Goal: Task Accomplishment & Management: Manage account settings

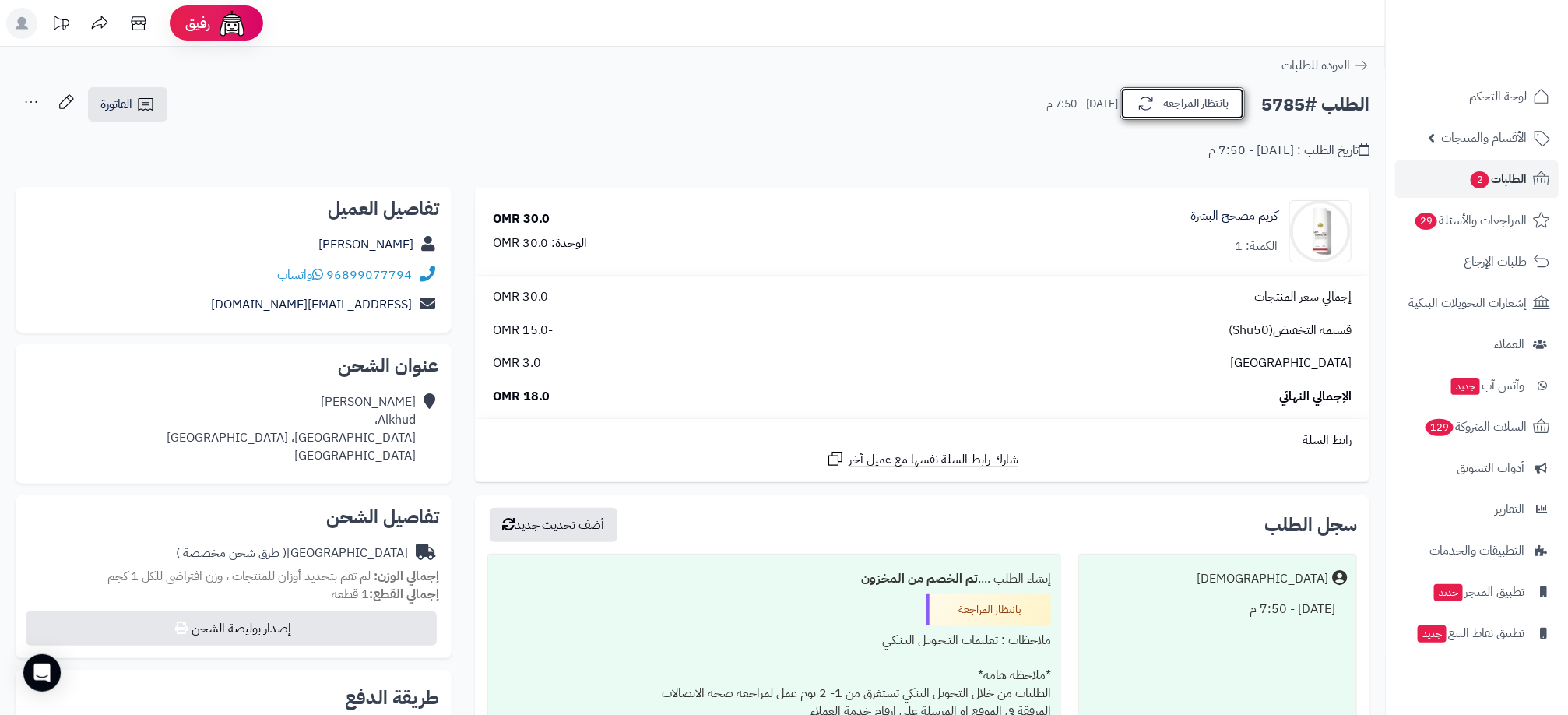
click at [1135, 107] on button "بانتظار المراجعة" at bounding box center [1182, 104] width 125 height 33
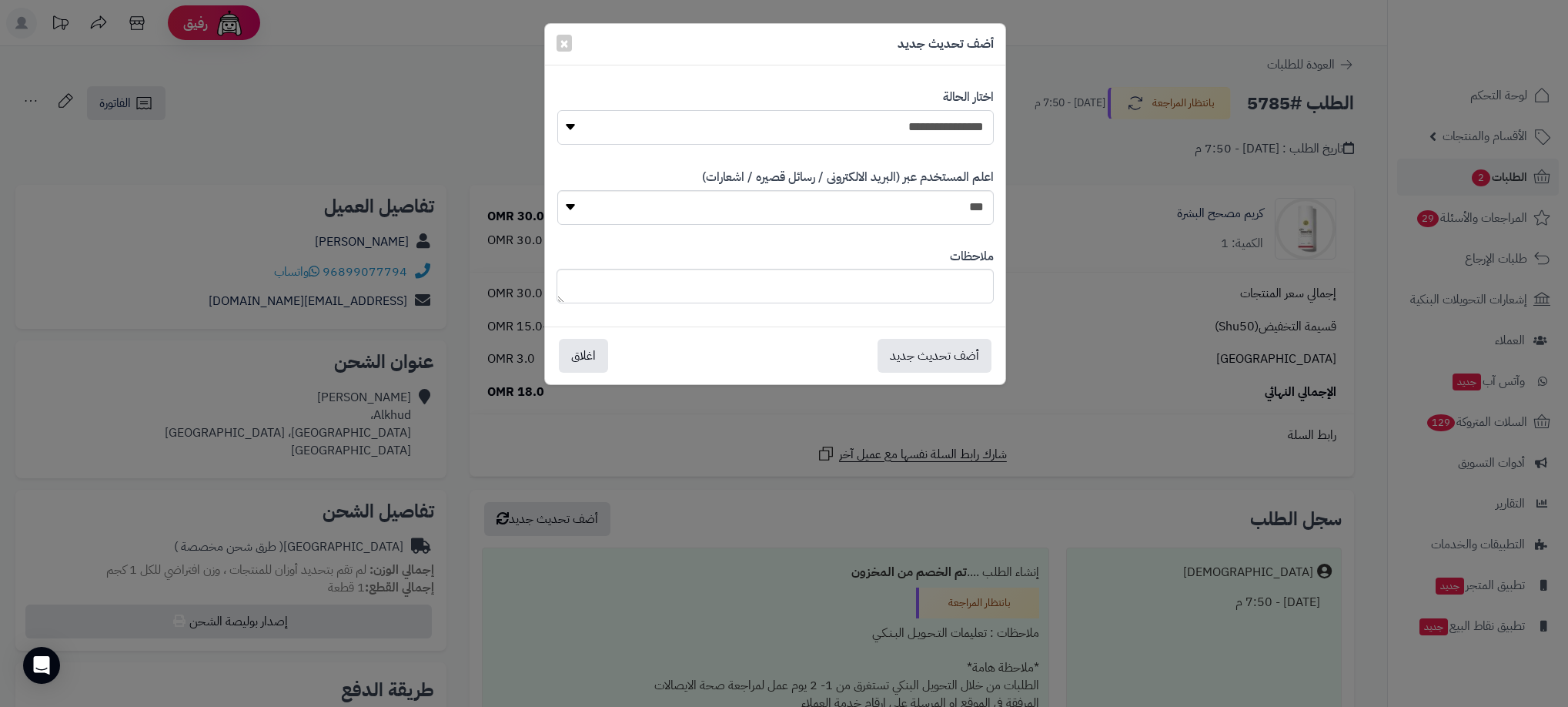
click at [933, 119] on select "**********" at bounding box center [775, 127] width 437 height 34
select select "**"
click at [557, 110] on select "**********" at bounding box center [775, 127] width 437 height 34
click at [926, 349] on button "أضف تحديث جديد" at bounding box center [934, 354] width 114 height 34
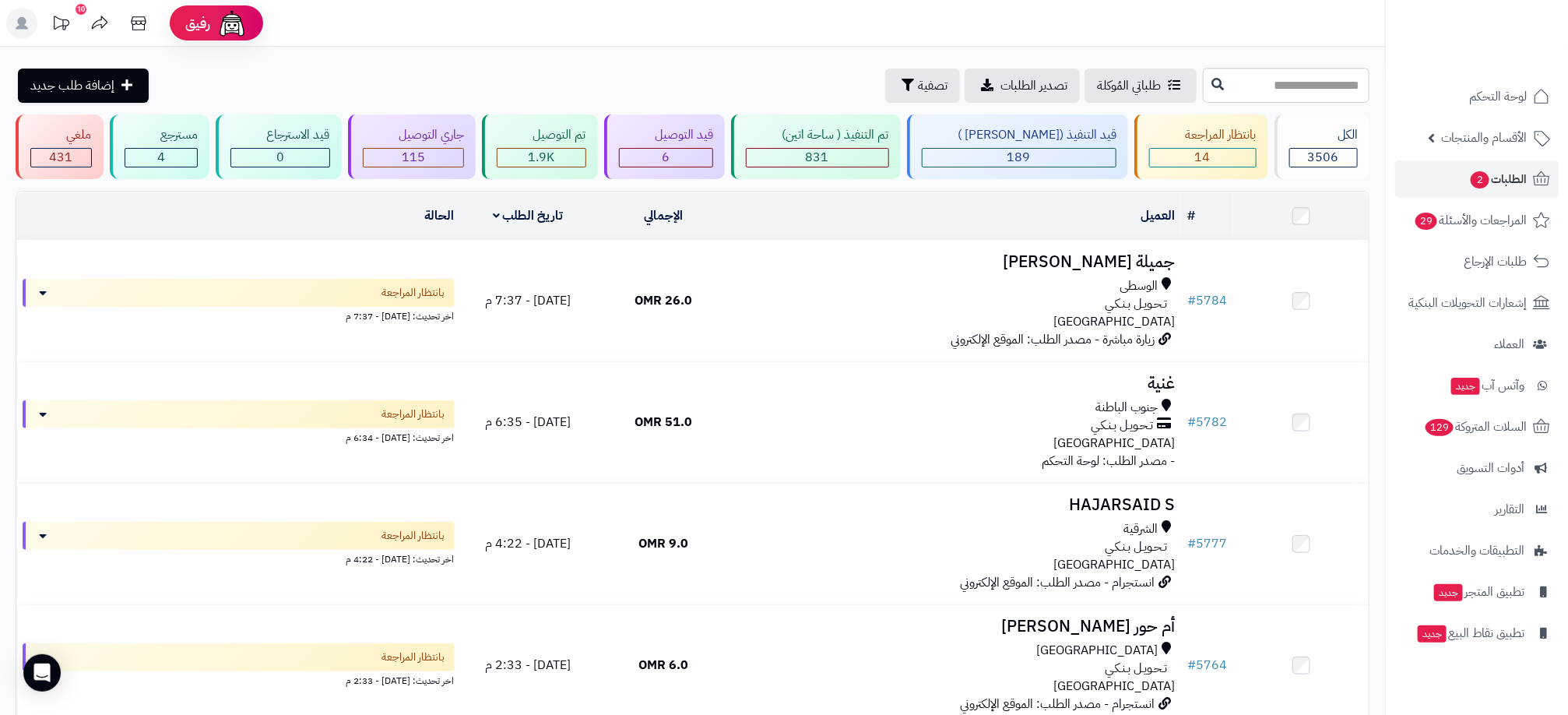
drag, startPoint x: 122, startPoint y: 246, endPoint x: 148, endPoint y: 233, distance: 29.1
click at [122, 246] on td "بانتظار المراجعة اخر تحديث: اليوم - 7:37 م" at bounding box center [239, 300] width 444 height 121
click at [1166, 152] on div "14" at bounding box center [1203, 158] width 106 height 18
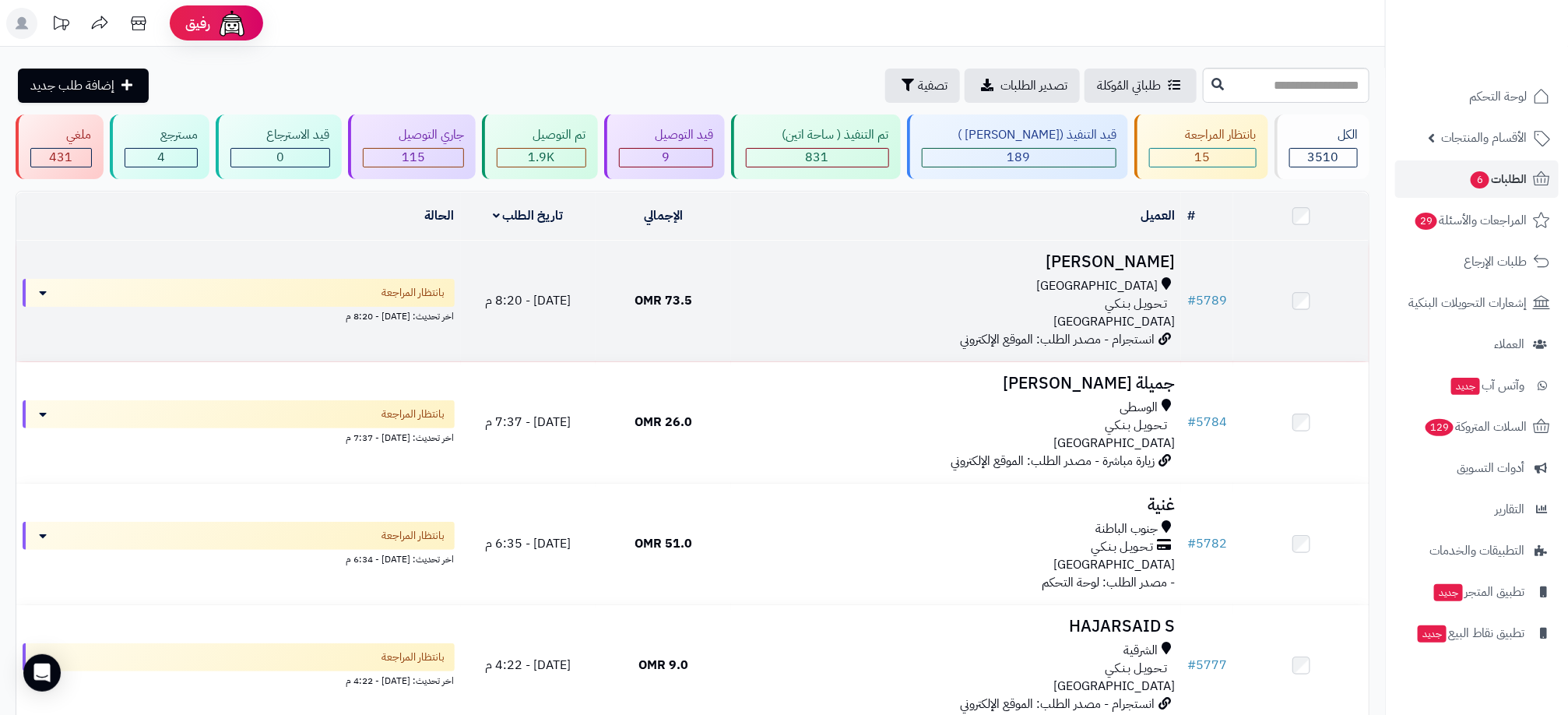
click at [998, 295] on div "تـحـويـل بـنـكـي" at bounding box center [956, 304] width 437 height 18
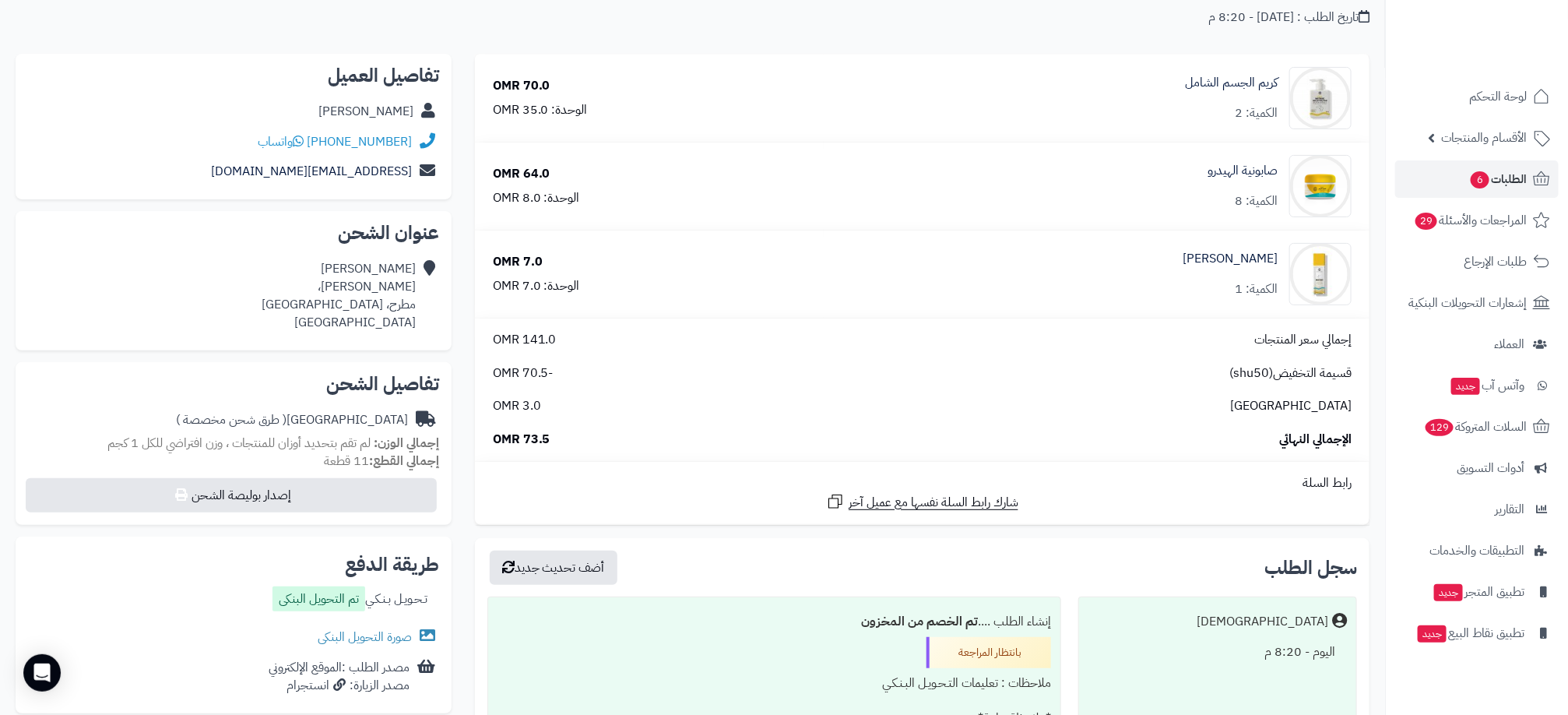
scroll to position [467, 0]
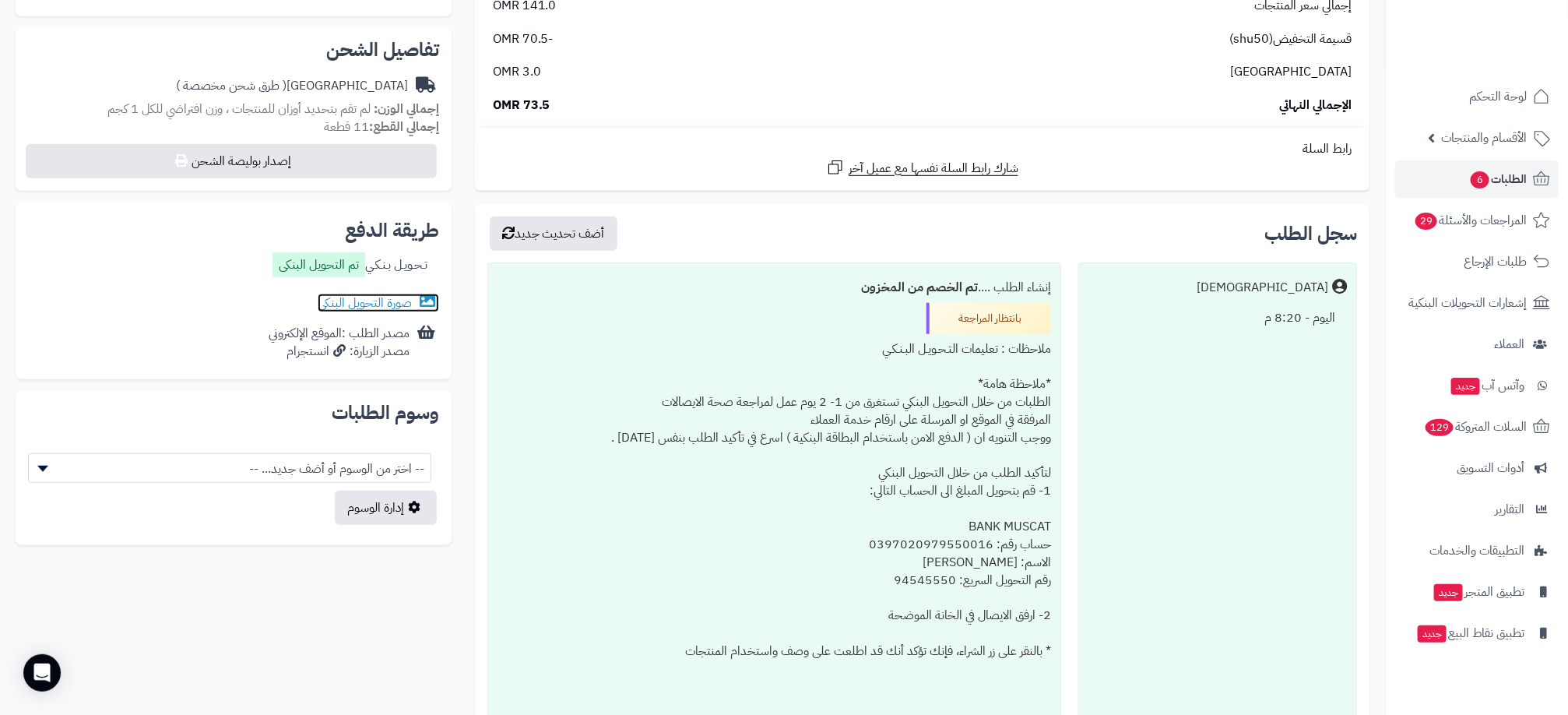
click at [390, 306] on link "صورة التحويل البنكى" at bounding box center [378, 302] width 121 height 18
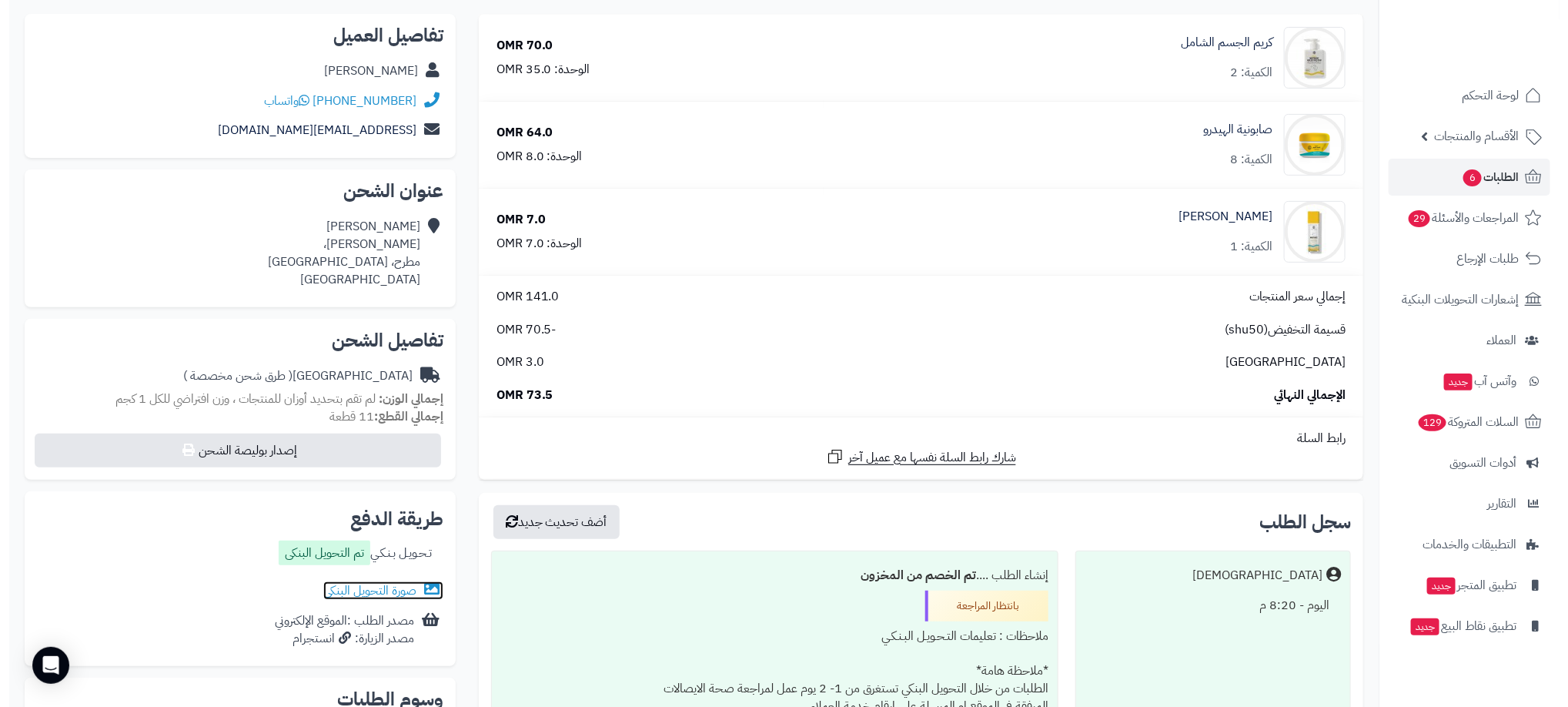
scroll to position [0, 0]
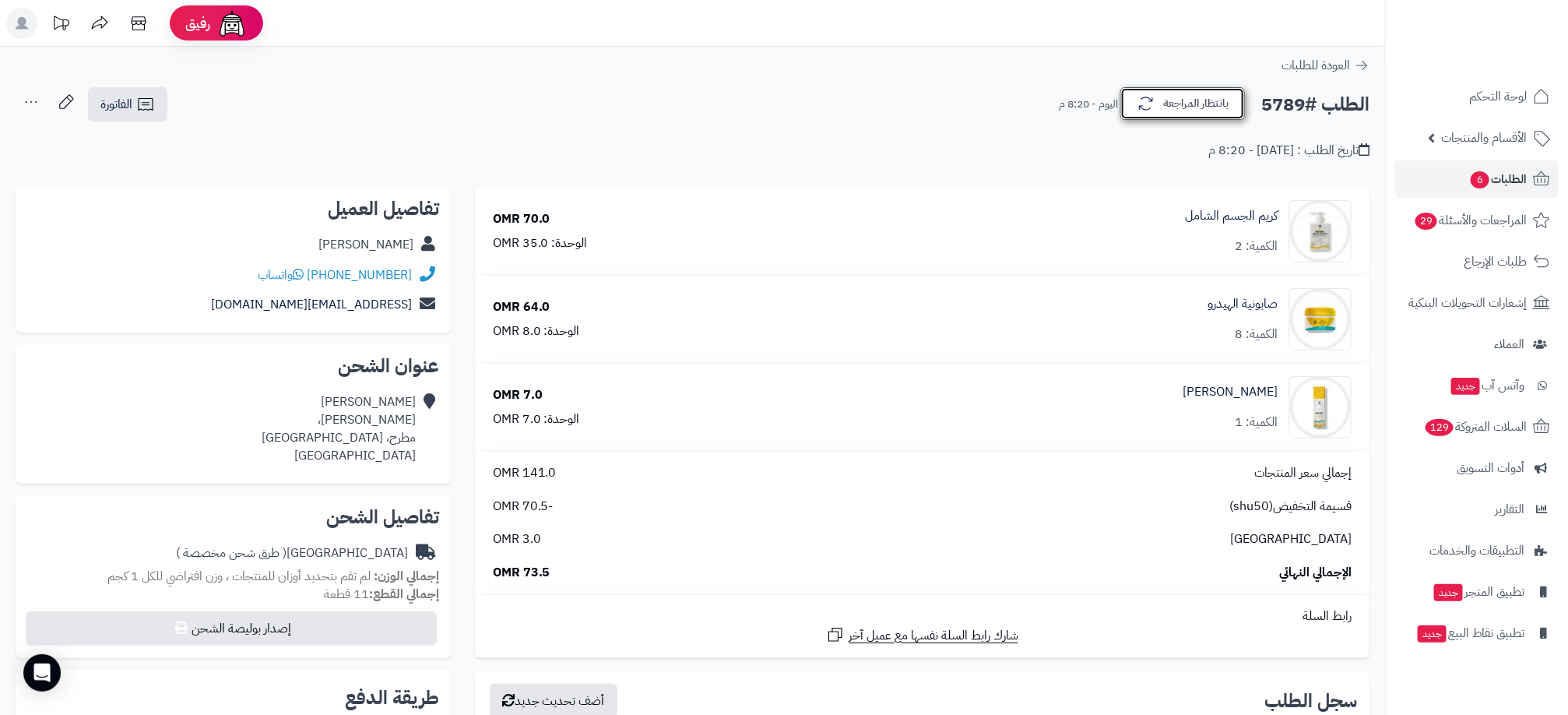
click at [1176, 112] on button "بانتظار المراجعة" at bounding box center [1182, 104] width 125 height 33
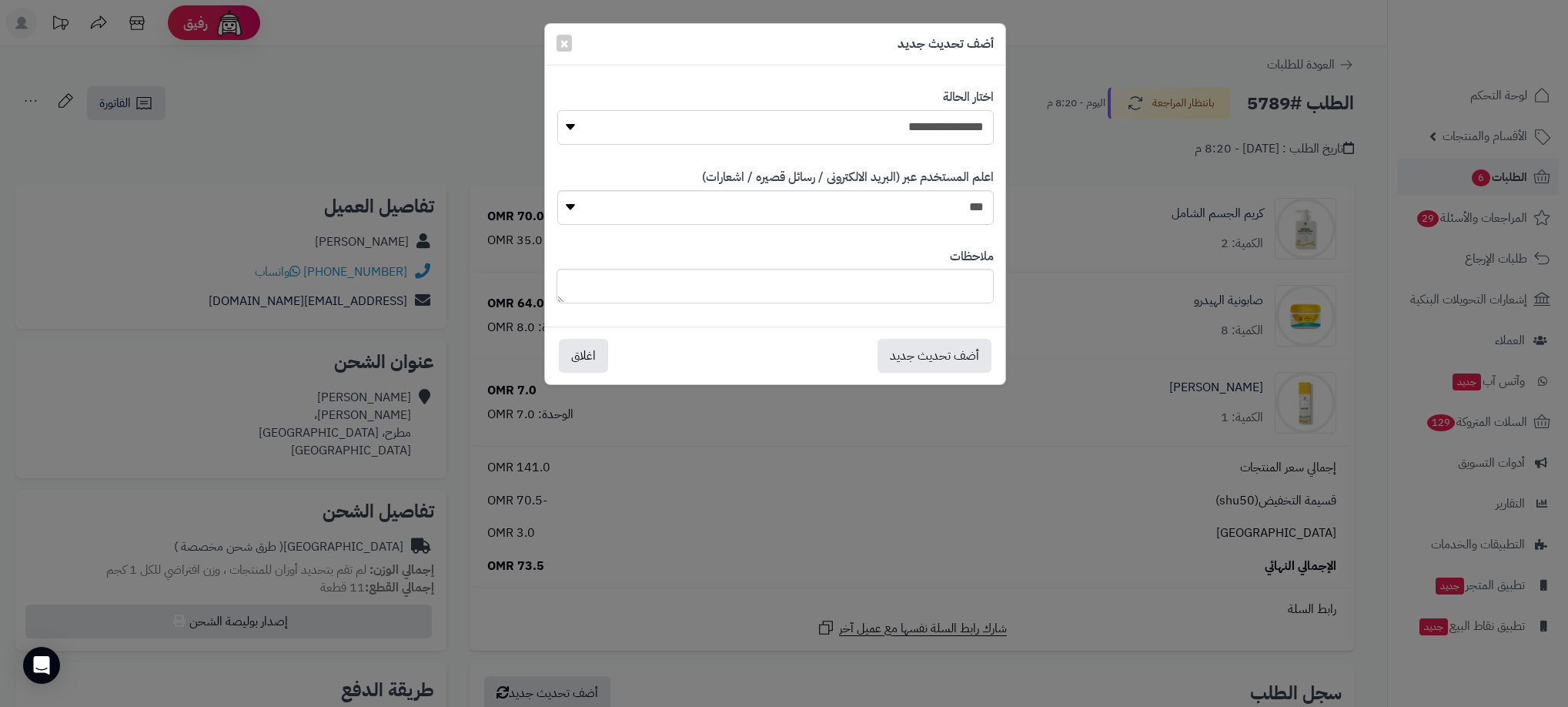
click at [884, 125] on select "**********" at bounding box center [775, 127] width 437 height 34
select select "**"
click at [557, 110] on select "**********" at bounding box center [775, 127] width 437 height 34
click at [951, 352] on button "أضف تحديث جديد" at bounding box center [934, 354] width 114 height 34
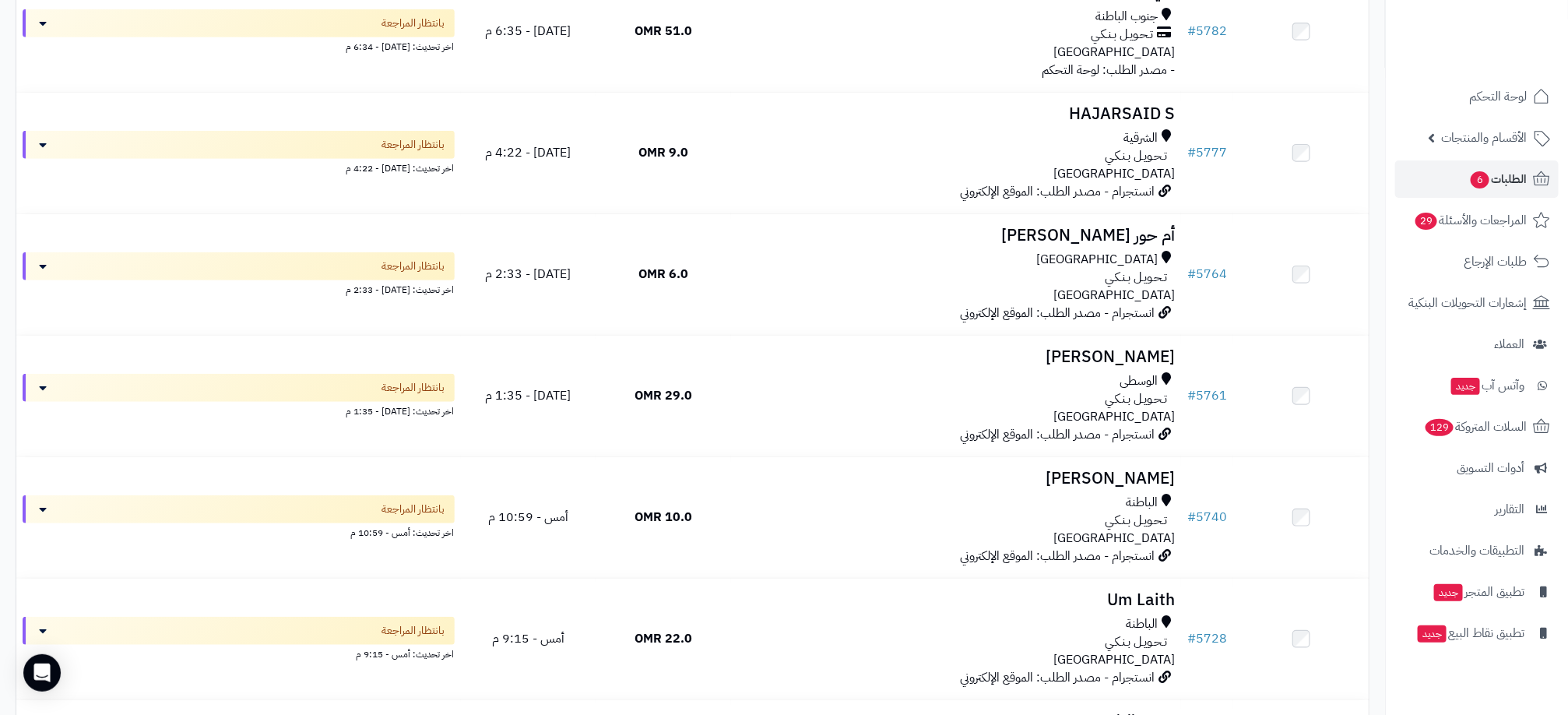
scroll to position [350, 0]
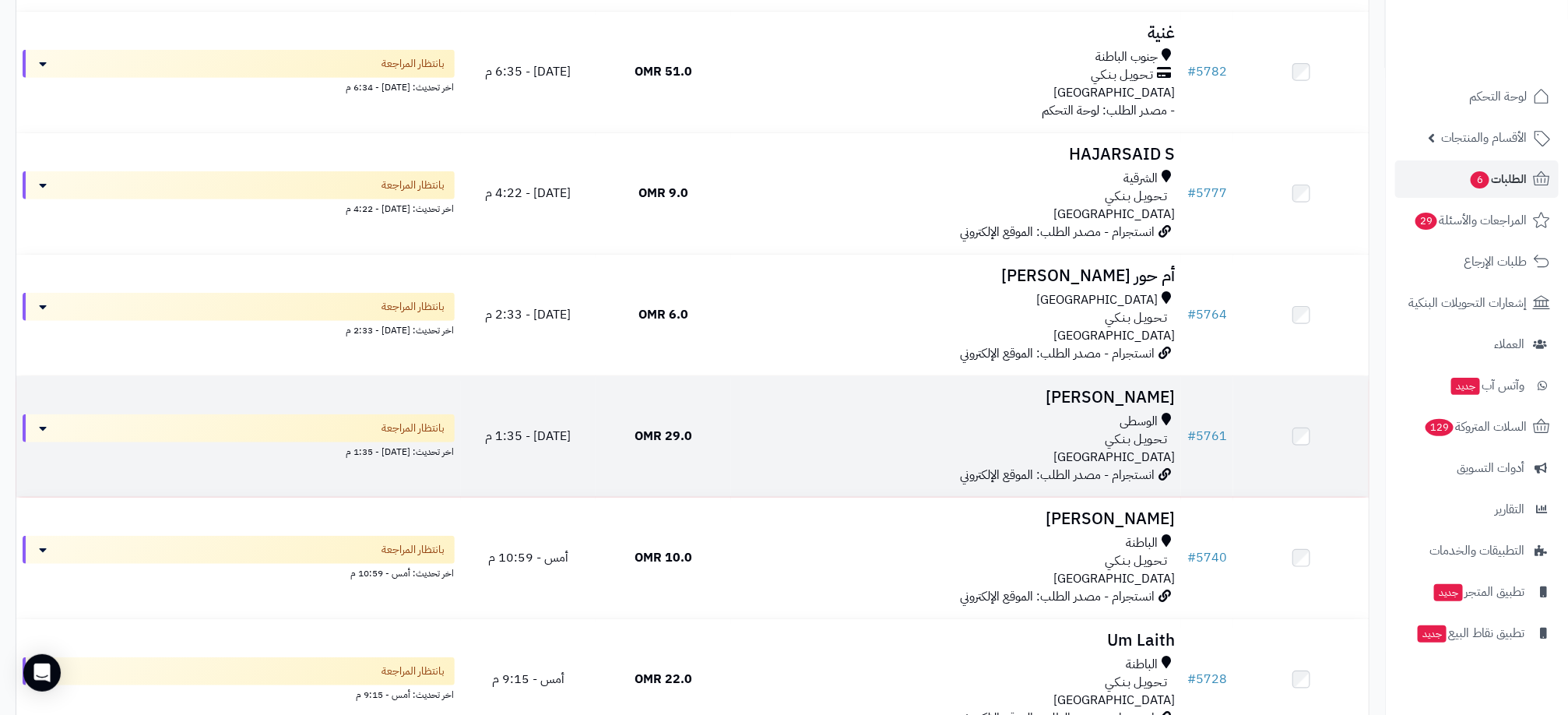
click at [1084, 449] on div "الوسطى تـحـويـل بـنـكـي عمان" at bounding box center [956, 440] width 437 height 54
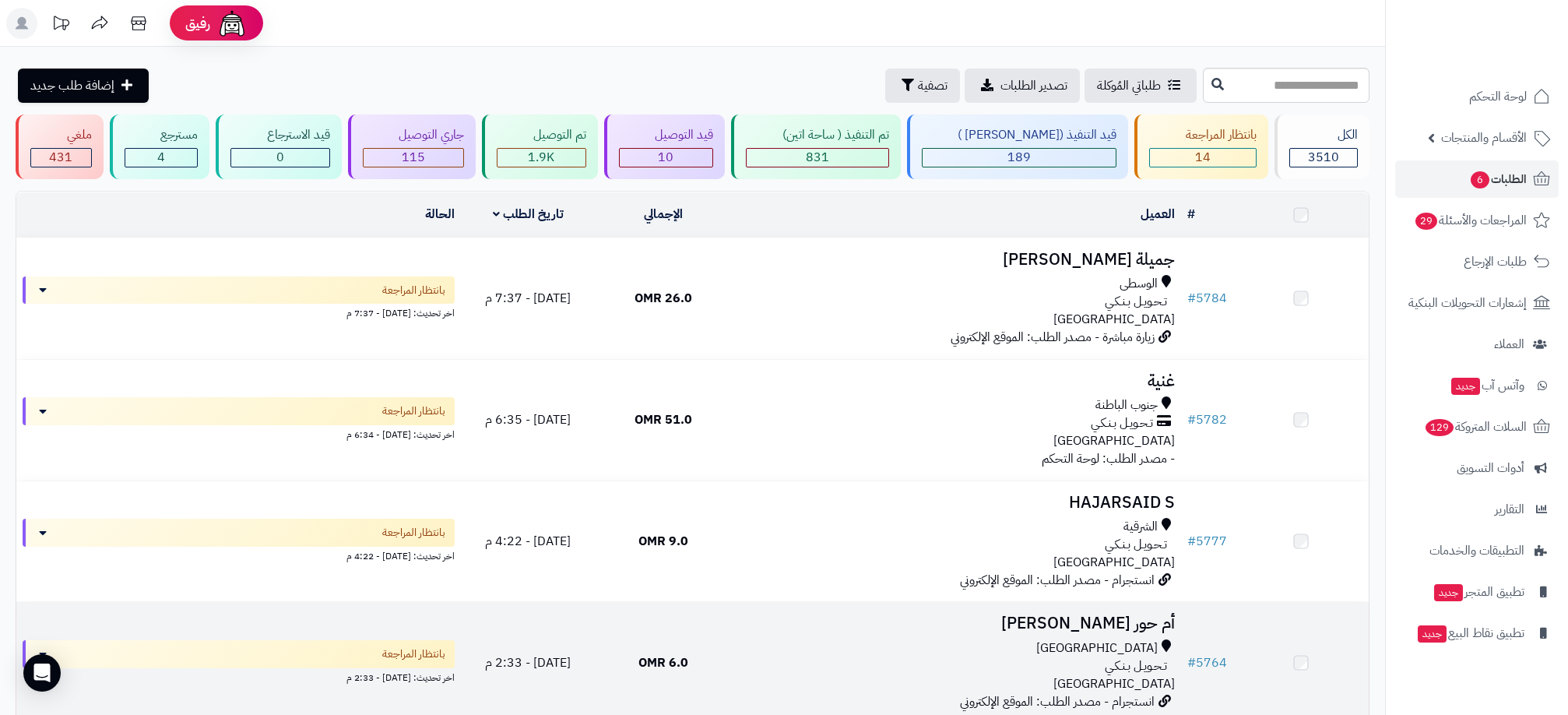
scroll to position [350, 0]
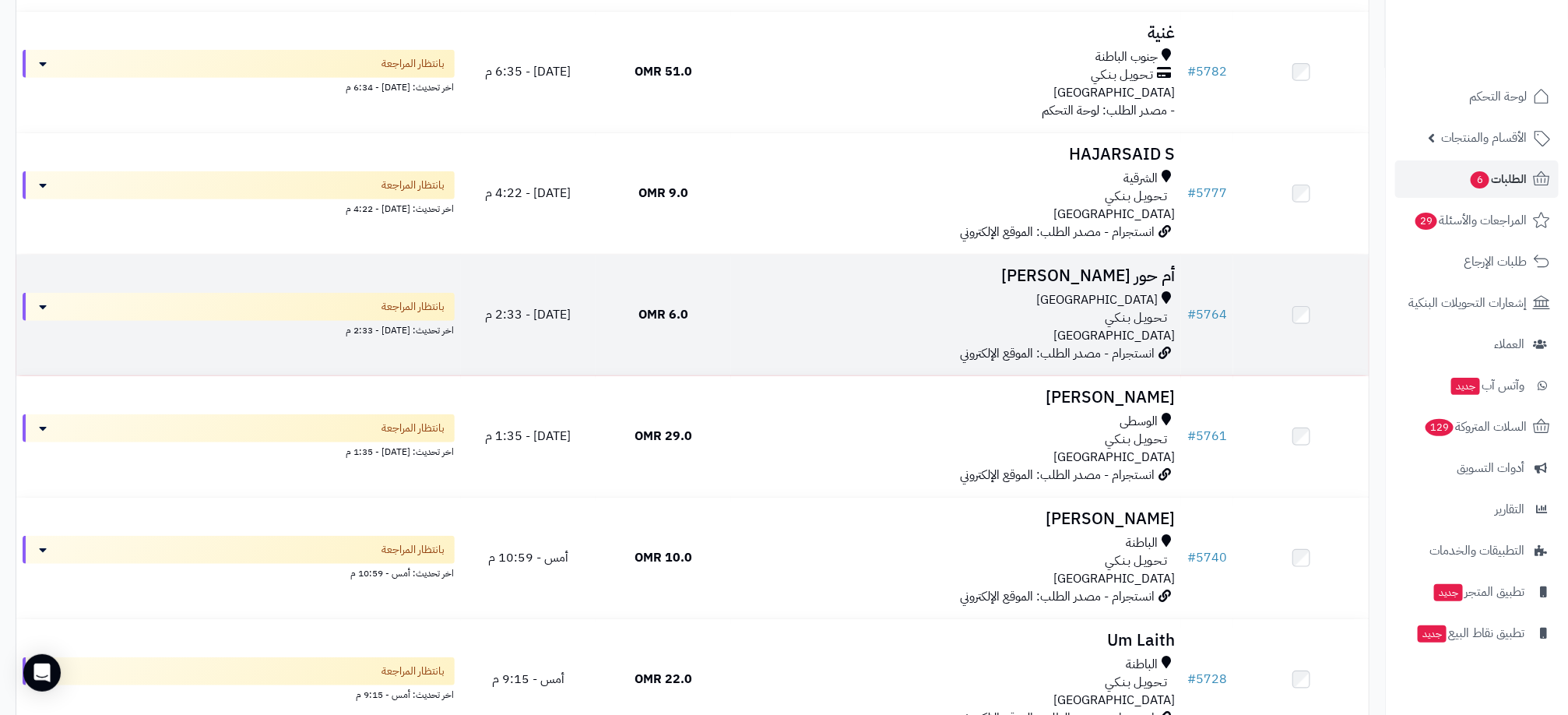
click at [827, 313] on div "تـحـويـل بـنـكـي" at bounding box center [956, 318] width 437 height 18
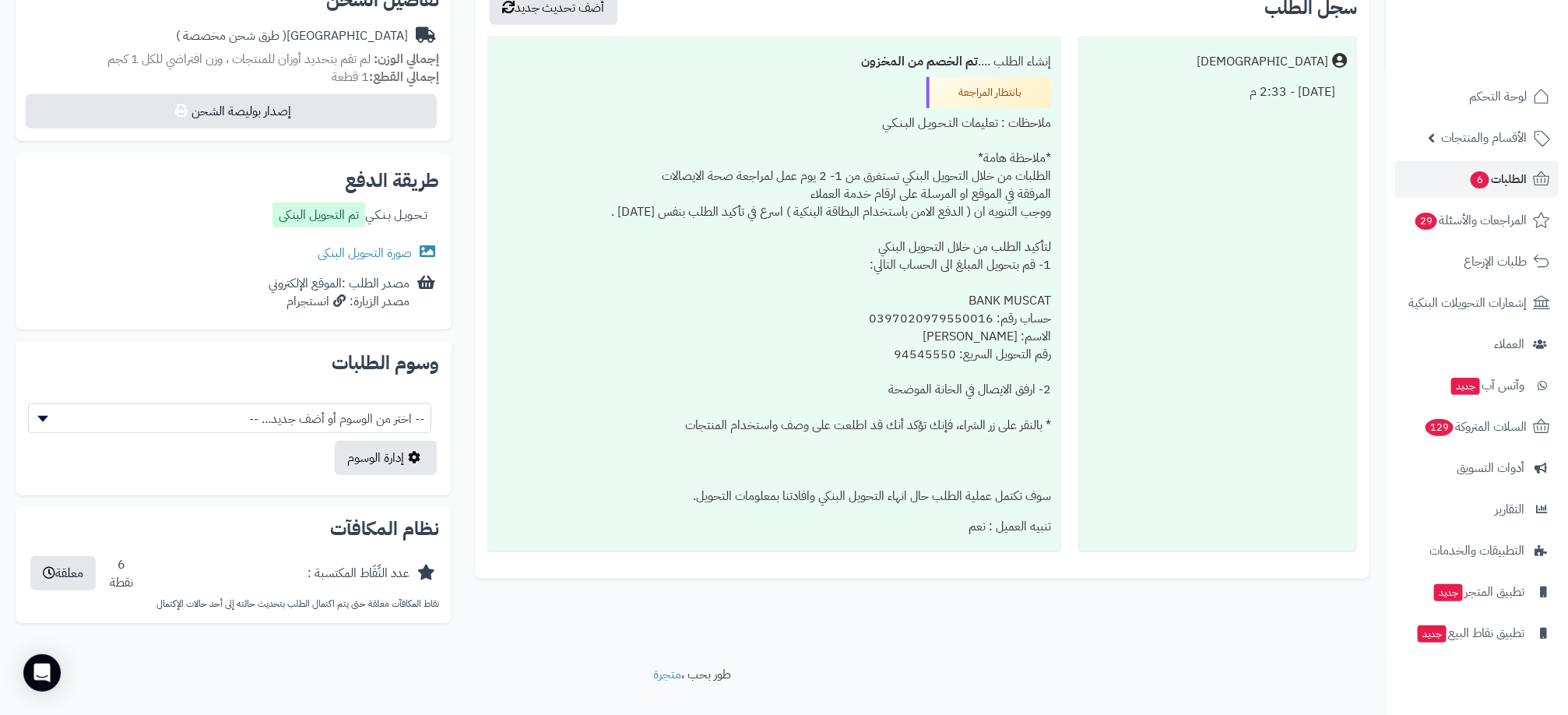
scroll to position [544, 0]
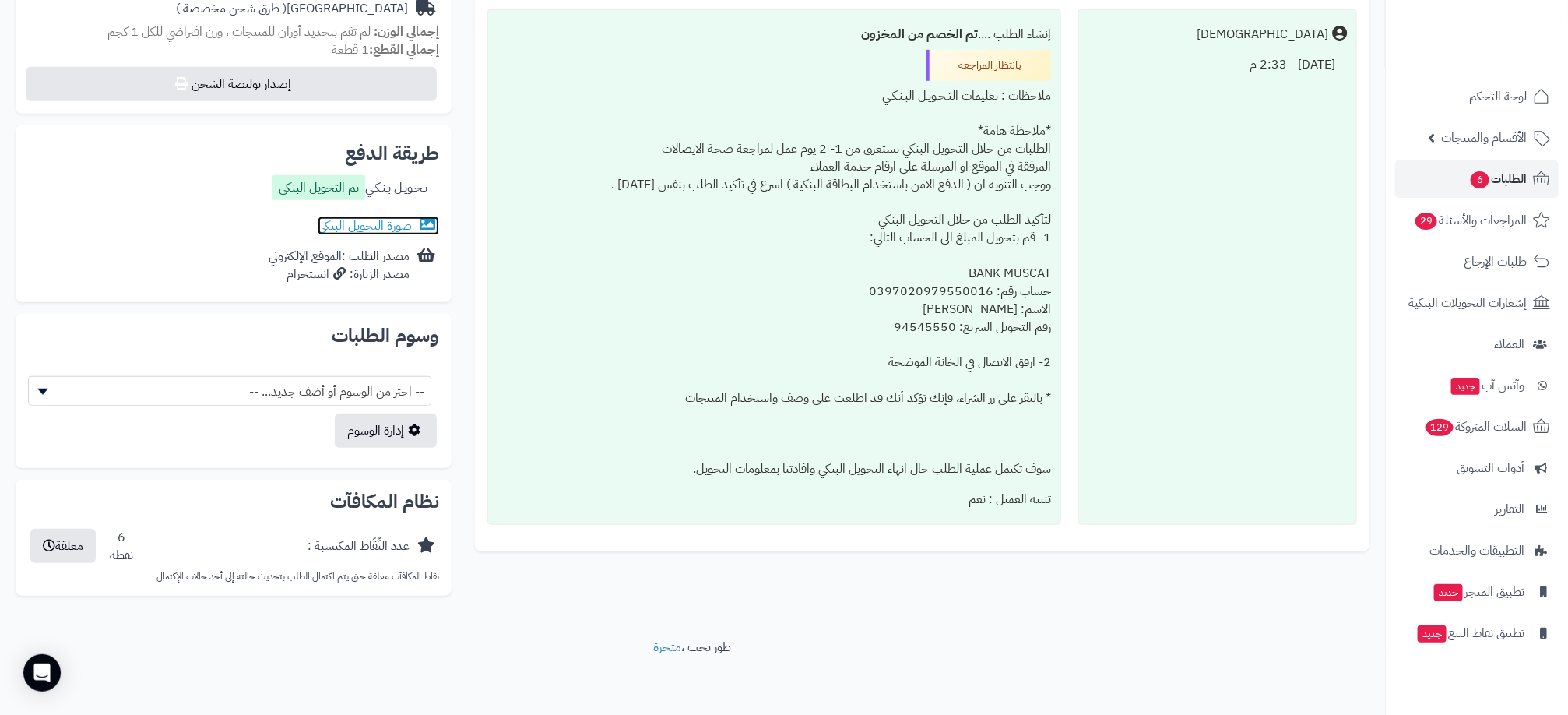
click at [402, 216] on link "صورة التحويل البنكى" at bounding box center [378, 225] width 121 height 18
click at [391, 241] on div "مصدر الطلب :الموقع الإلكتروني مصدر الزيارة: انستجرام" at bounding box center [233, 265] width 411 height 48
click at [391, 232] on link "صورة التحويل البنكى" at bounding box center [378, 225] width 121 height 18
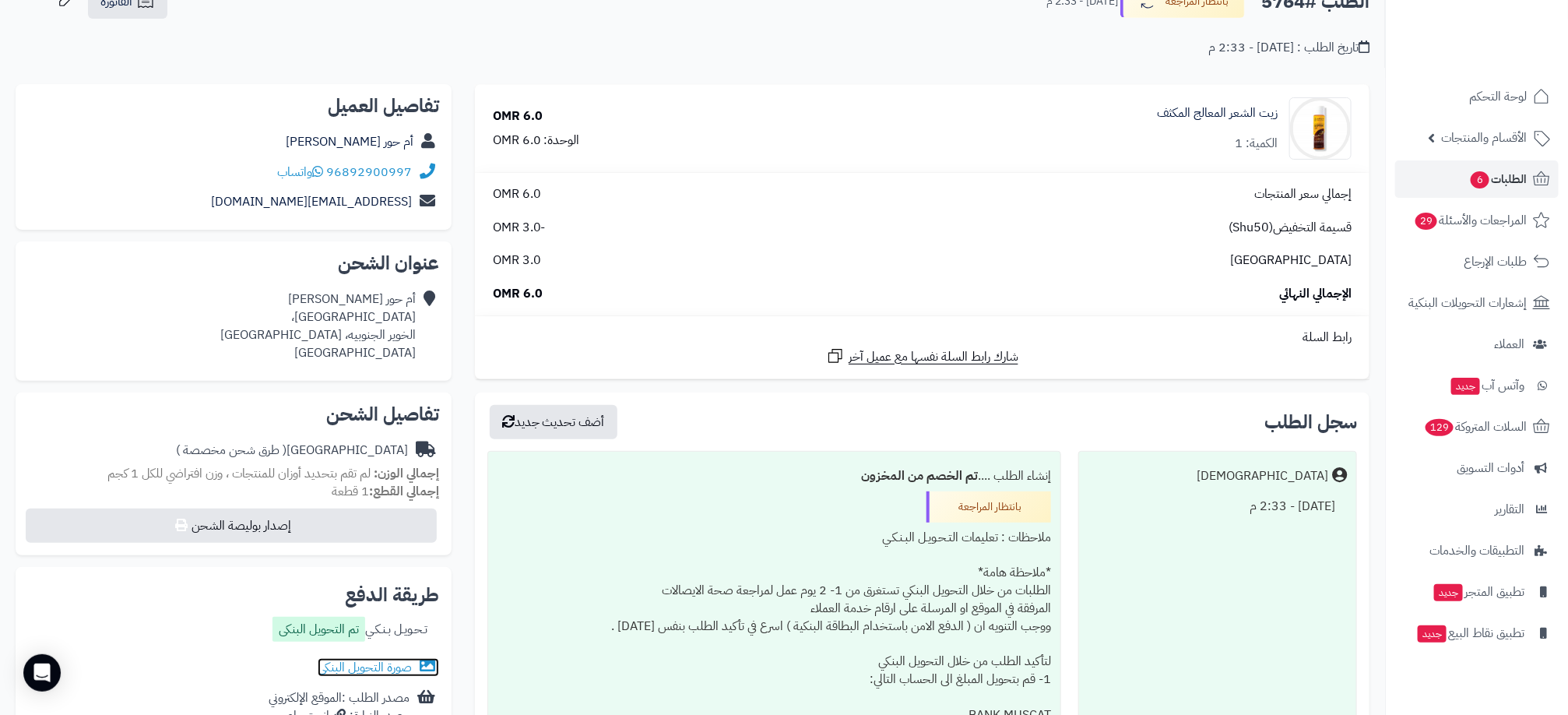
scroll to position [77, 0]
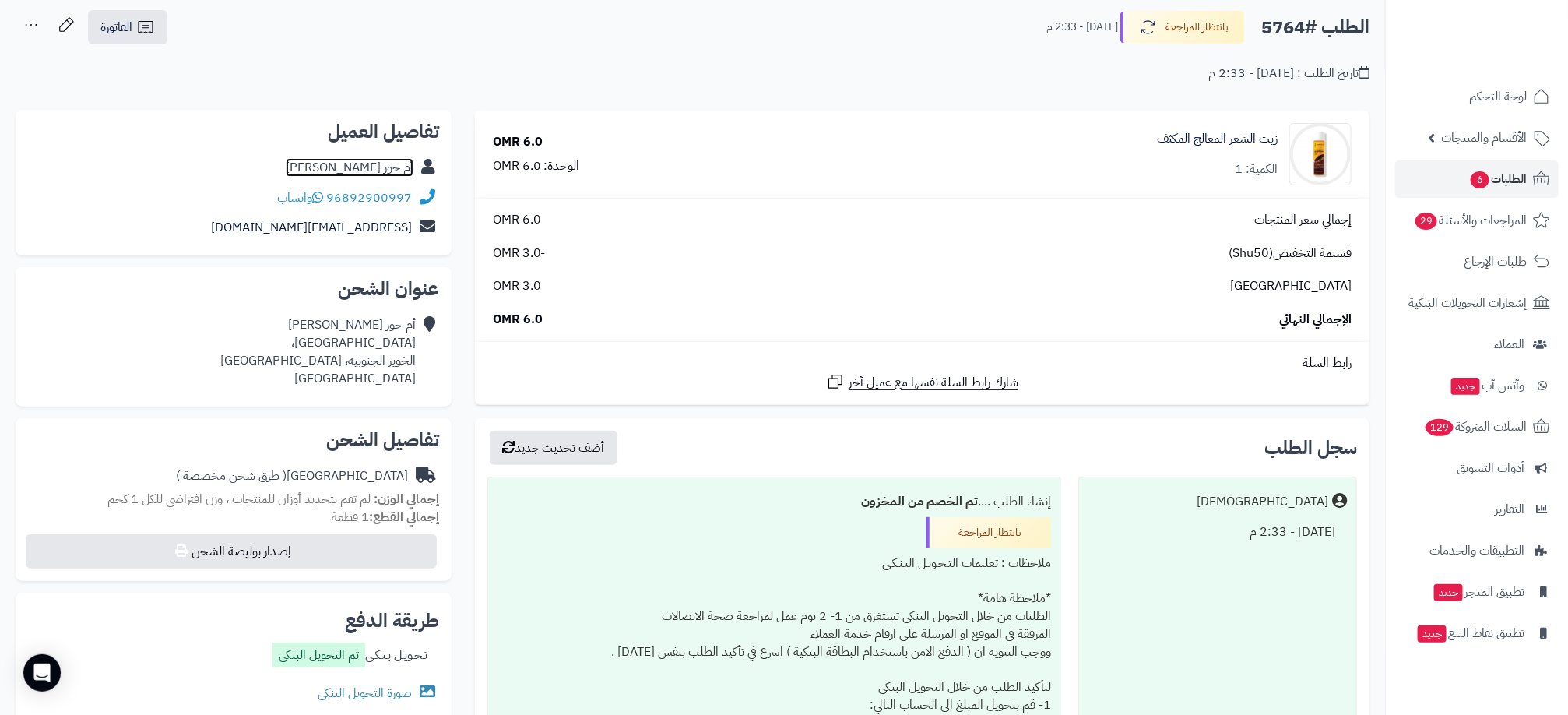
click at [400, 166] on link "أم حور التوبيه" at bounding box center [349, 166] width 128 height 18
click at [524, 258] on span "-3.0 OMR" at bounding box center [519, 253] width 53 height 18
click at [531, 319] on span "6.0 OMR" at bounding box center [517, 320] width 50 height 18
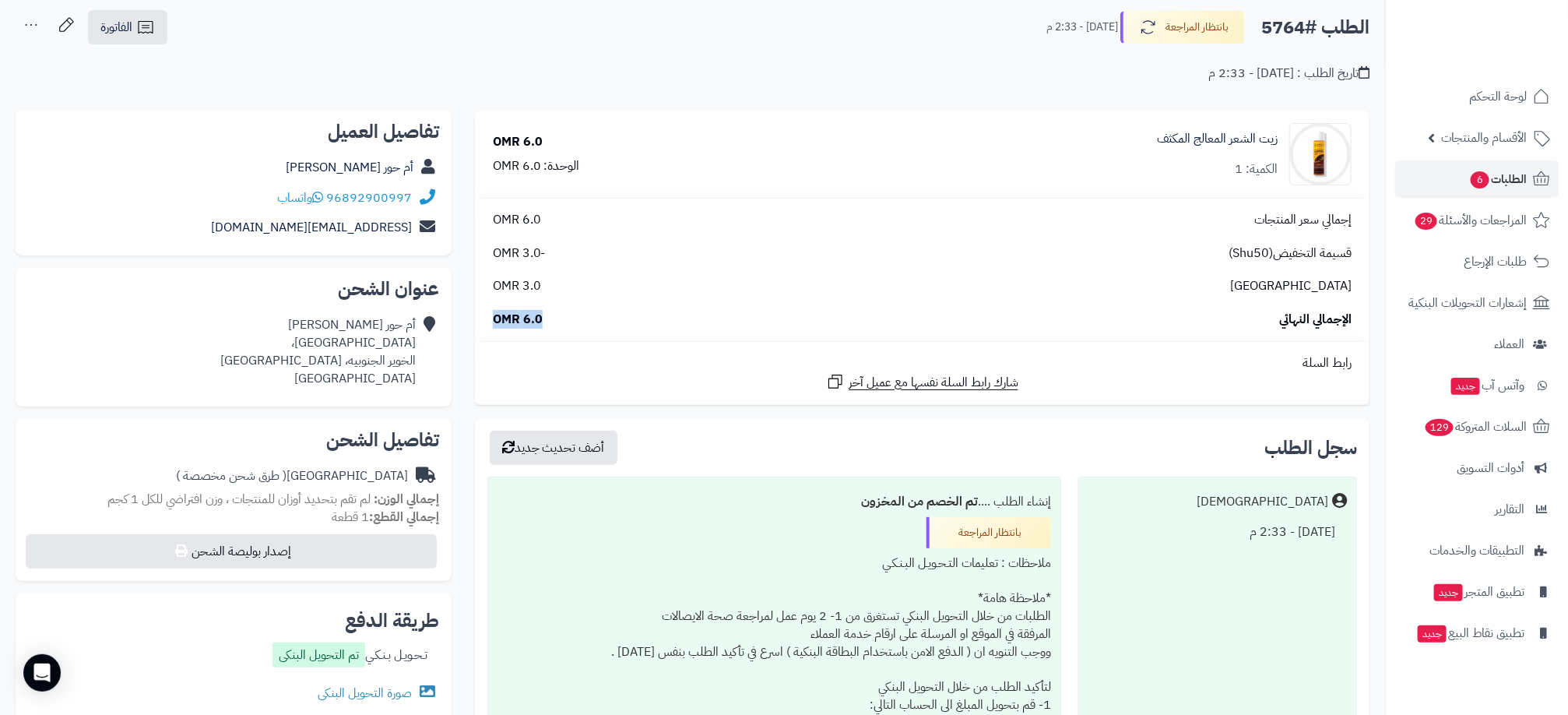
click at [531, 319] on span "6.0 OMR" at bounding box center [517, 320] width 50 height 18
drag, startPoint x: 531, startPoint y: 319, endPoint x: 526, endPoint y: 332, distance: 13.9
click at [526, 332] on td "إجمالي سعر المنتجات 6.0 OMR قسيمة التخفيض(Shu50) -3.0 OMR عمان 3.0 OMR الإجمالي…" at bounding box center [922, 270] width 895 height 143
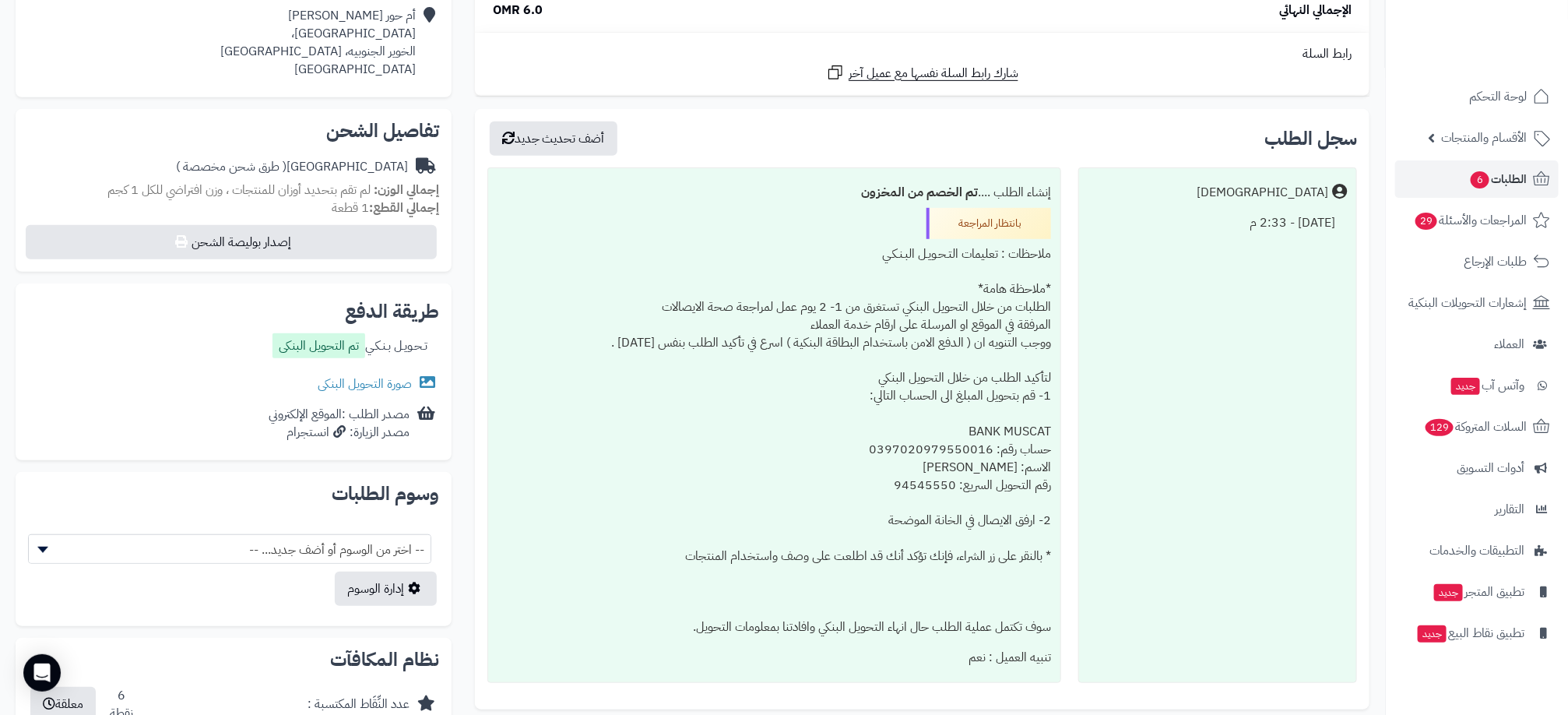
scroll to position [428, 0]
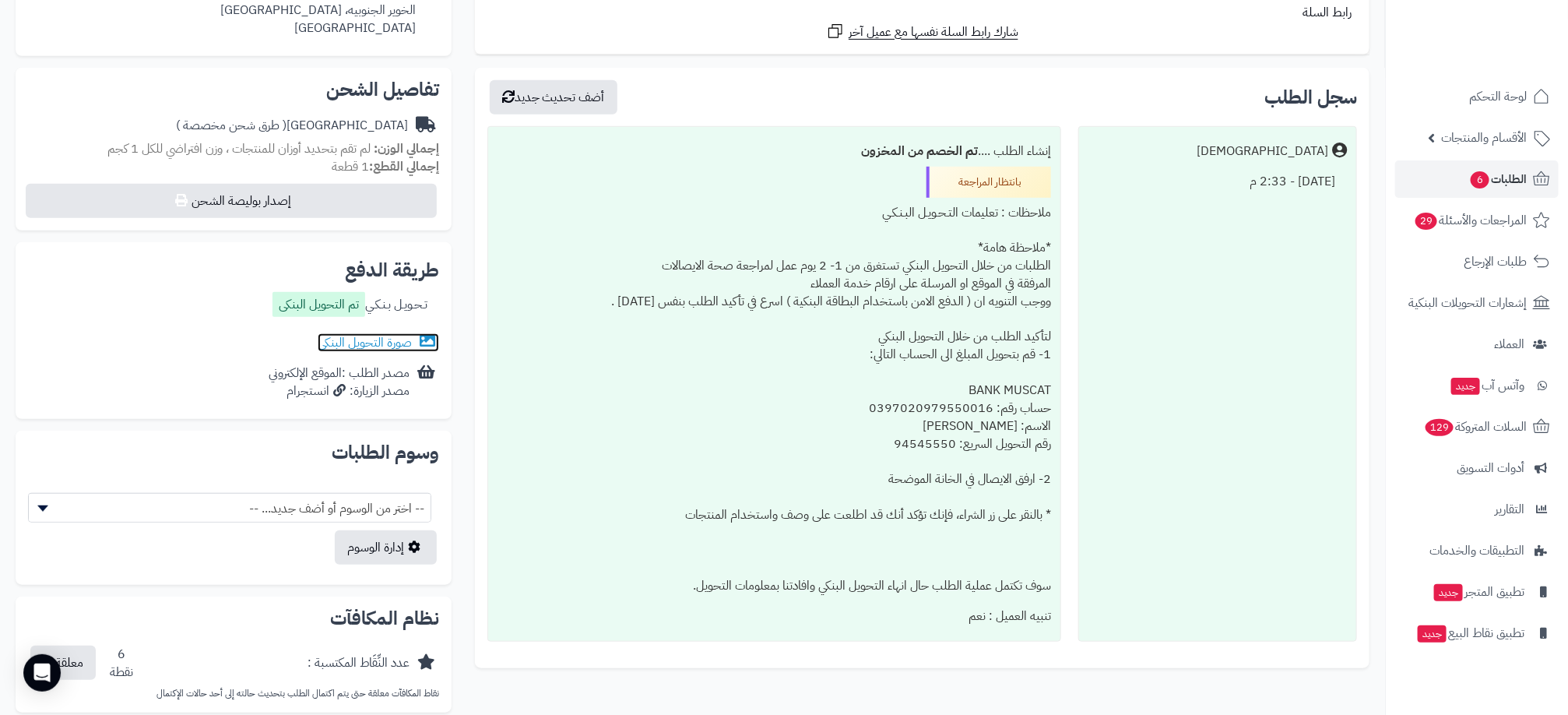
click at [384, 343] on link "صورة التحويل البنكى" at bounding box center [378, 342] width 121 height 18
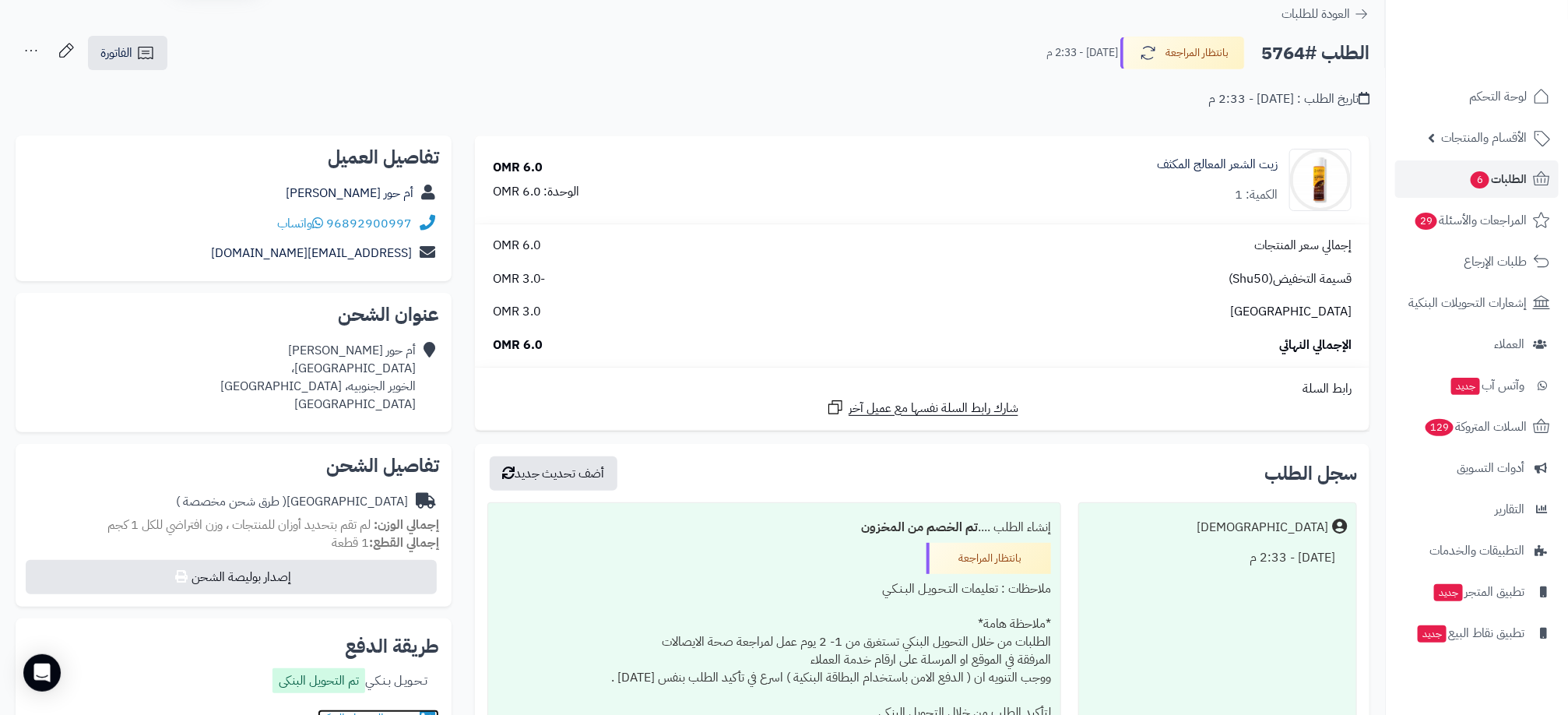
scroll to position [0, 0]
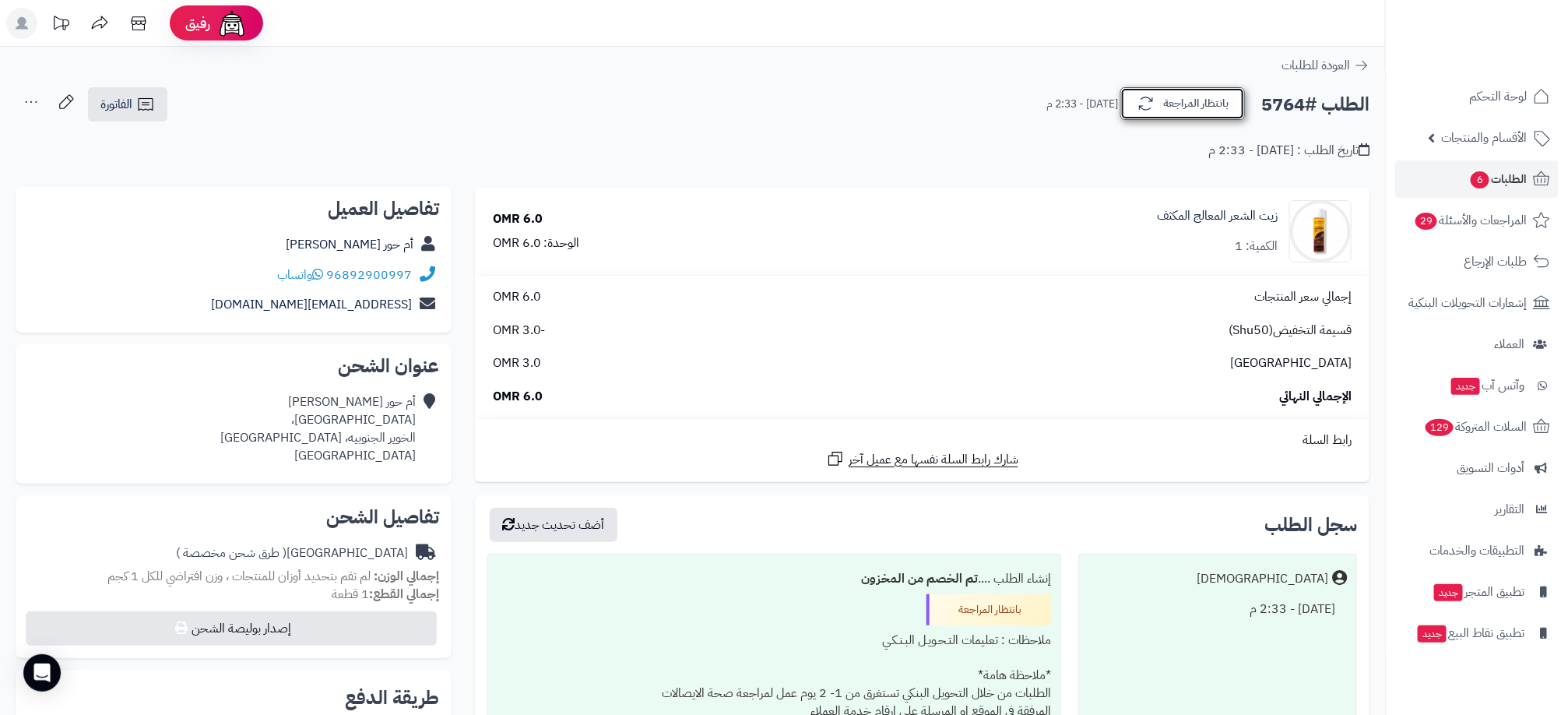
click at [1200, 96] on button "بانتظار المراجعة" at bounding box center [1182, 104] width 125 height 33
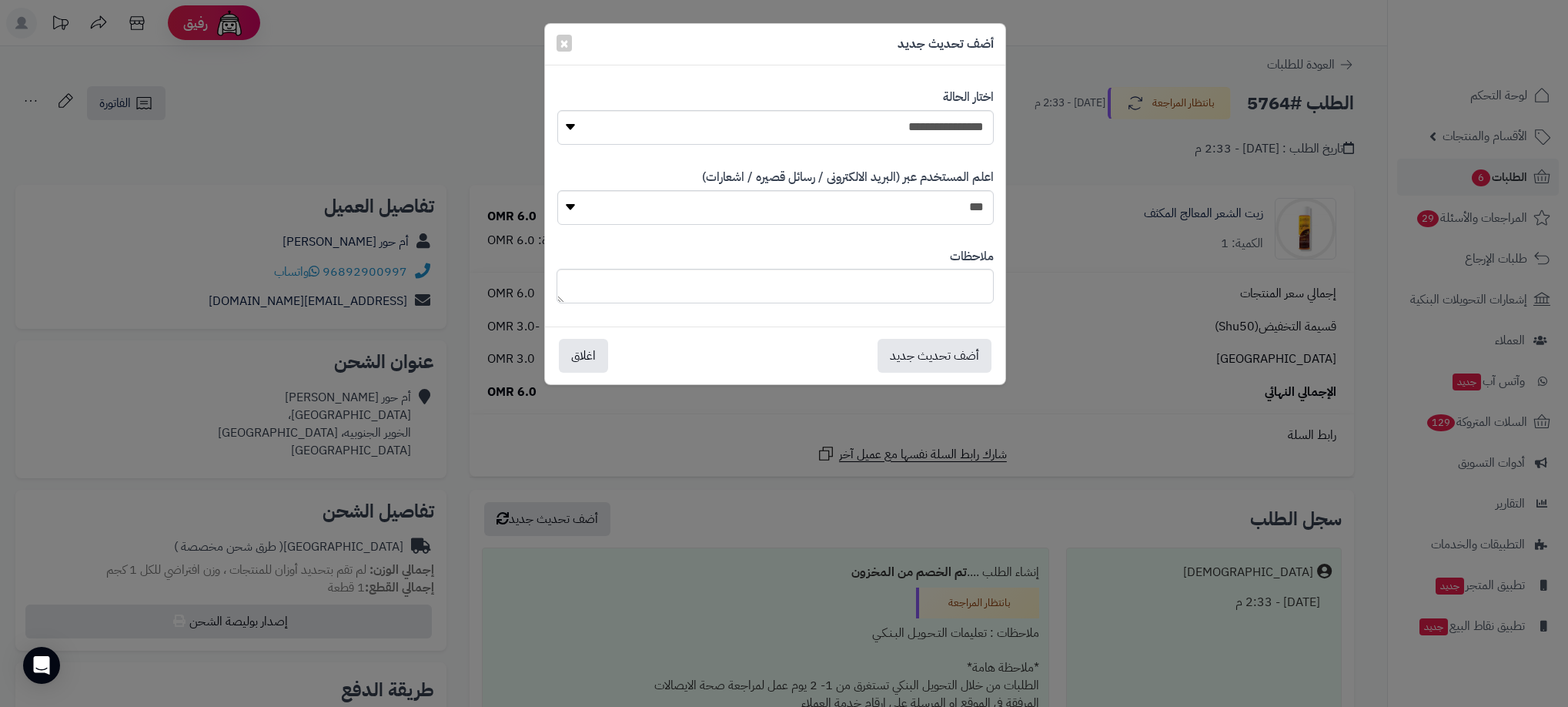
click at [1074, 153] on div "**********" at bounding box center [784, 353] width 1568 height 707
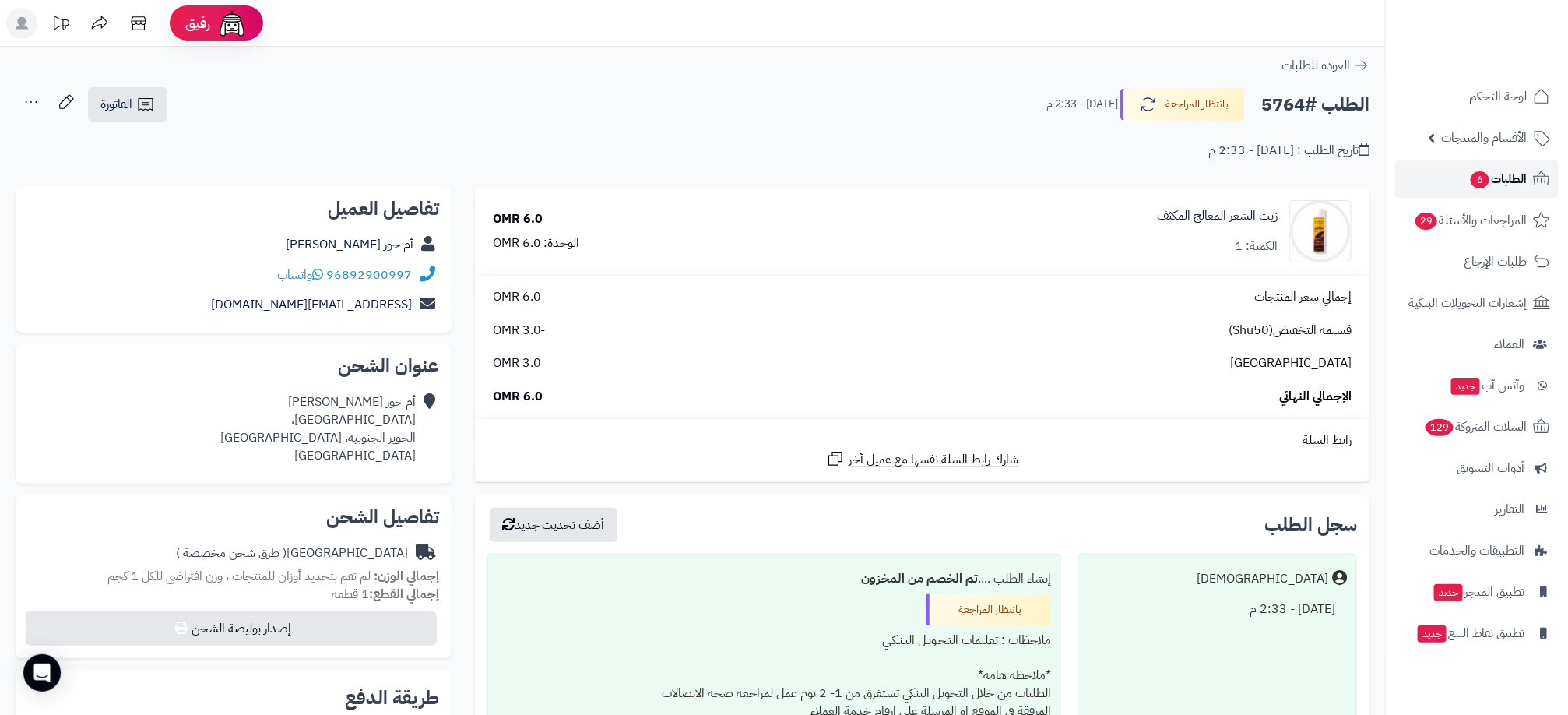
click at [1500, 183] on span "الطلبات 6" at bounding box center [1498, 179] width 57 height 22
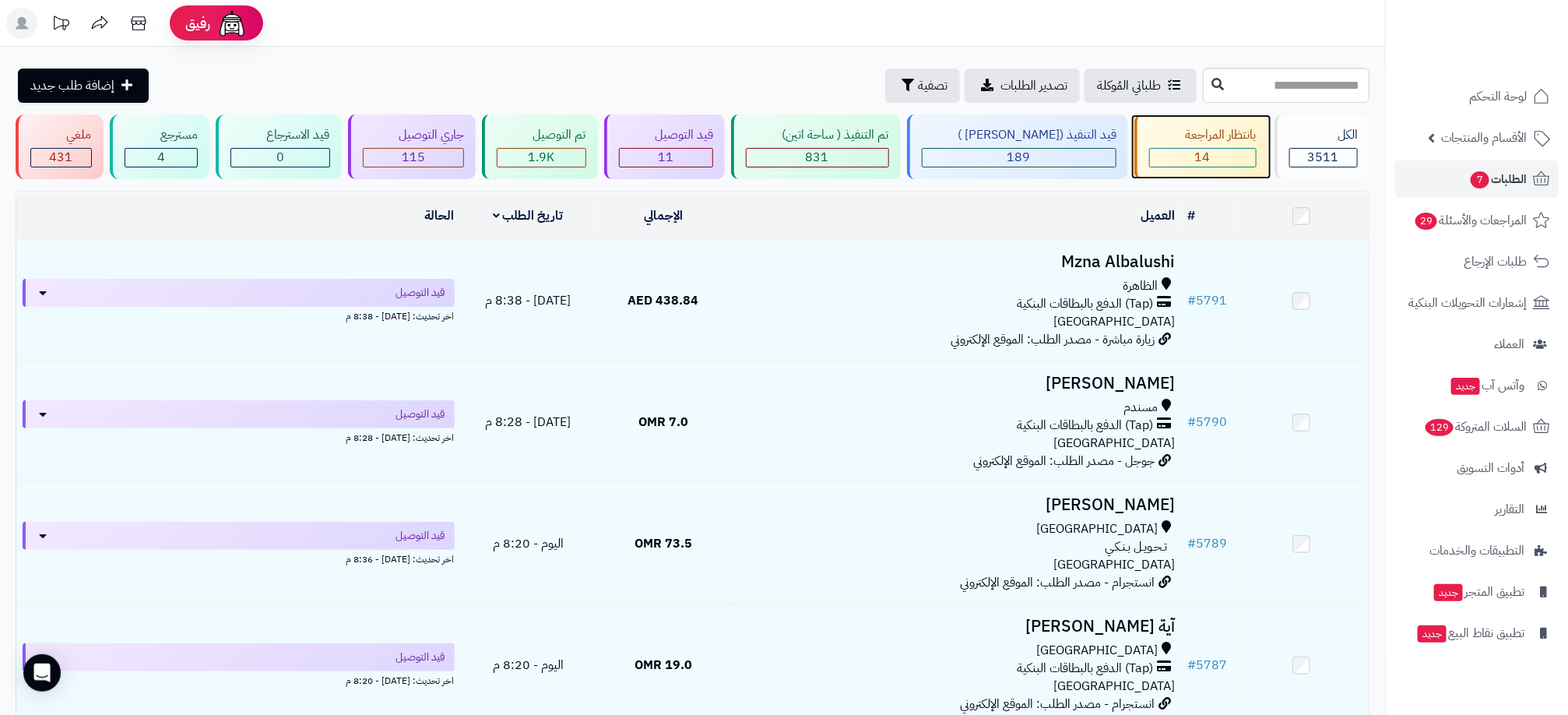
click at [1200, 158] on span "14" at bounding box center [1203, 157] width 16 height 18
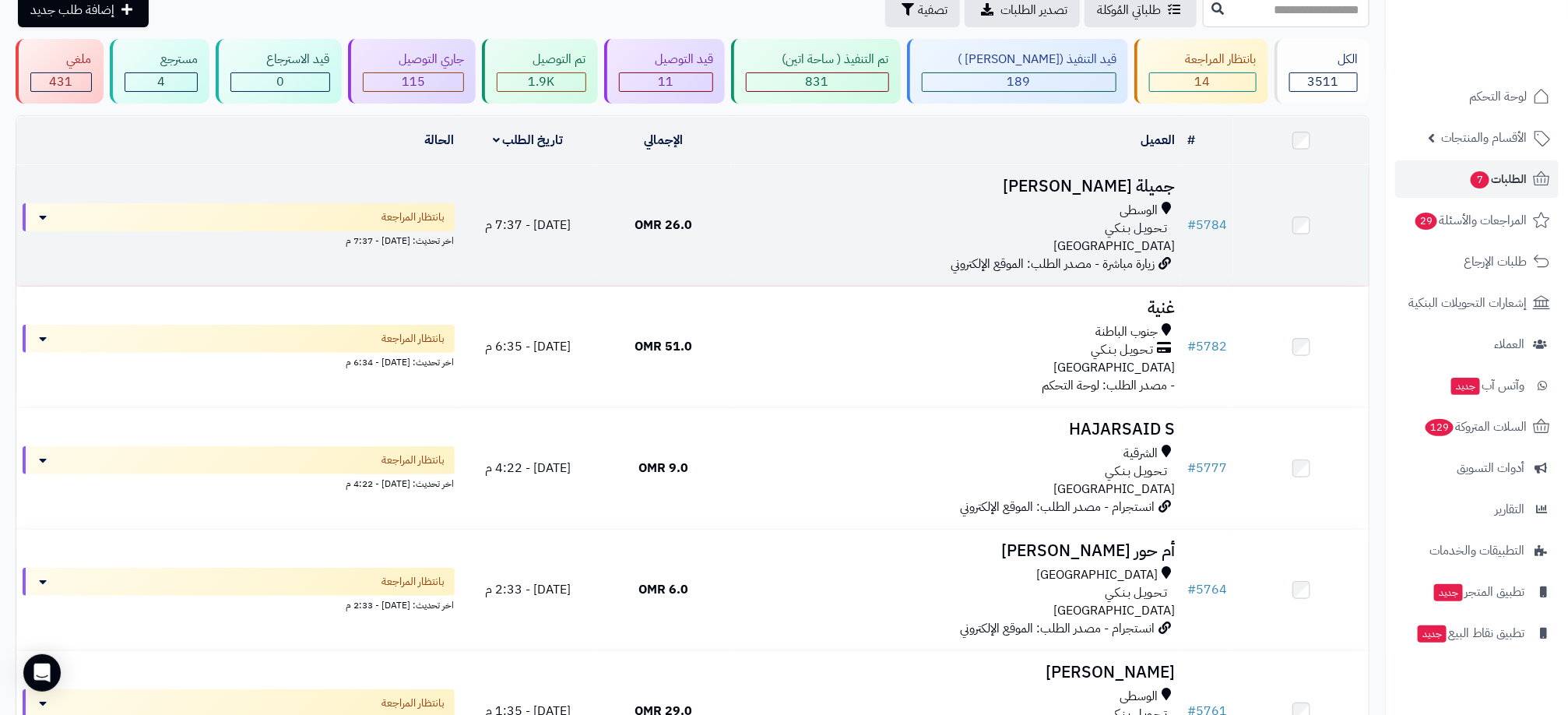
scroll to position [117, 0]
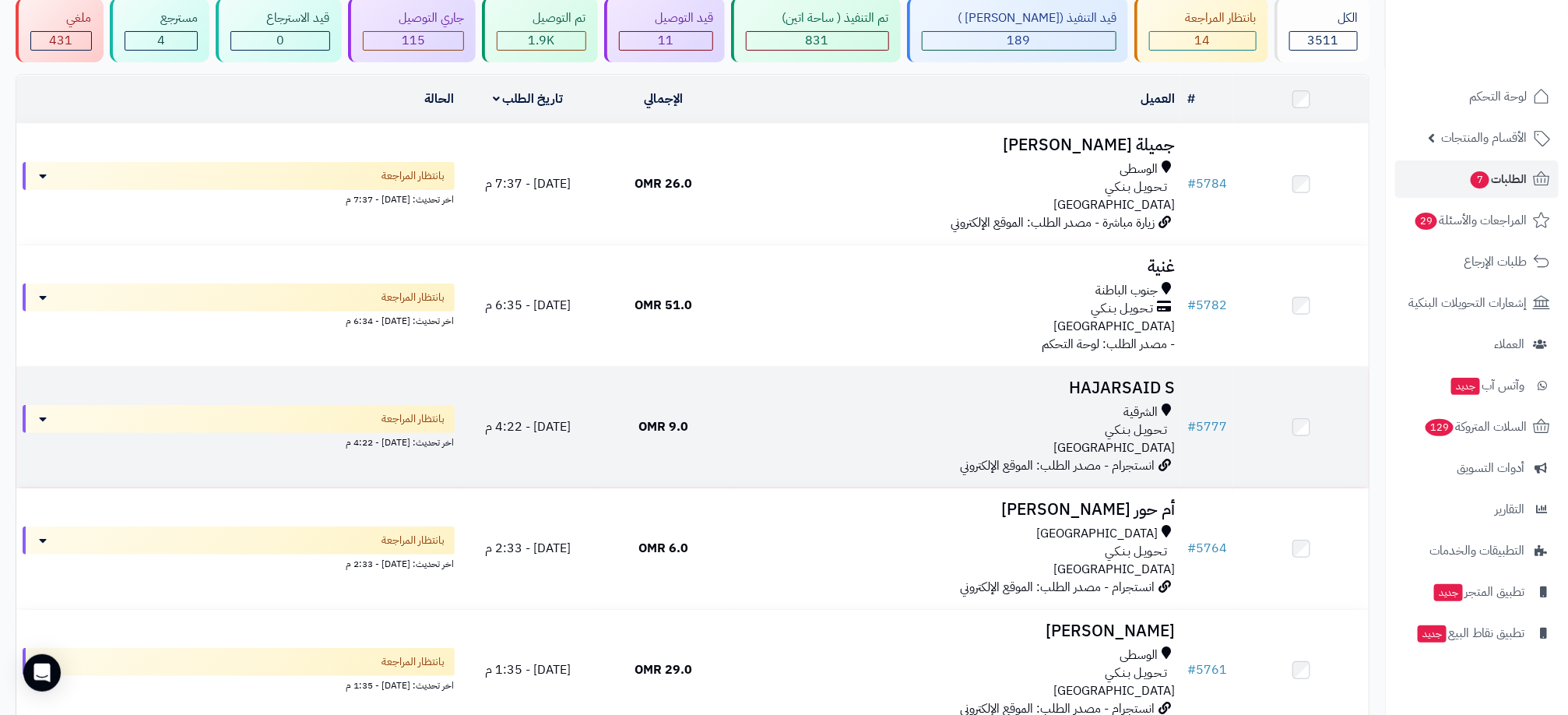
click at [954, 414] on div "الشرقية" at bounding box center [956, 412] width 437 height 18
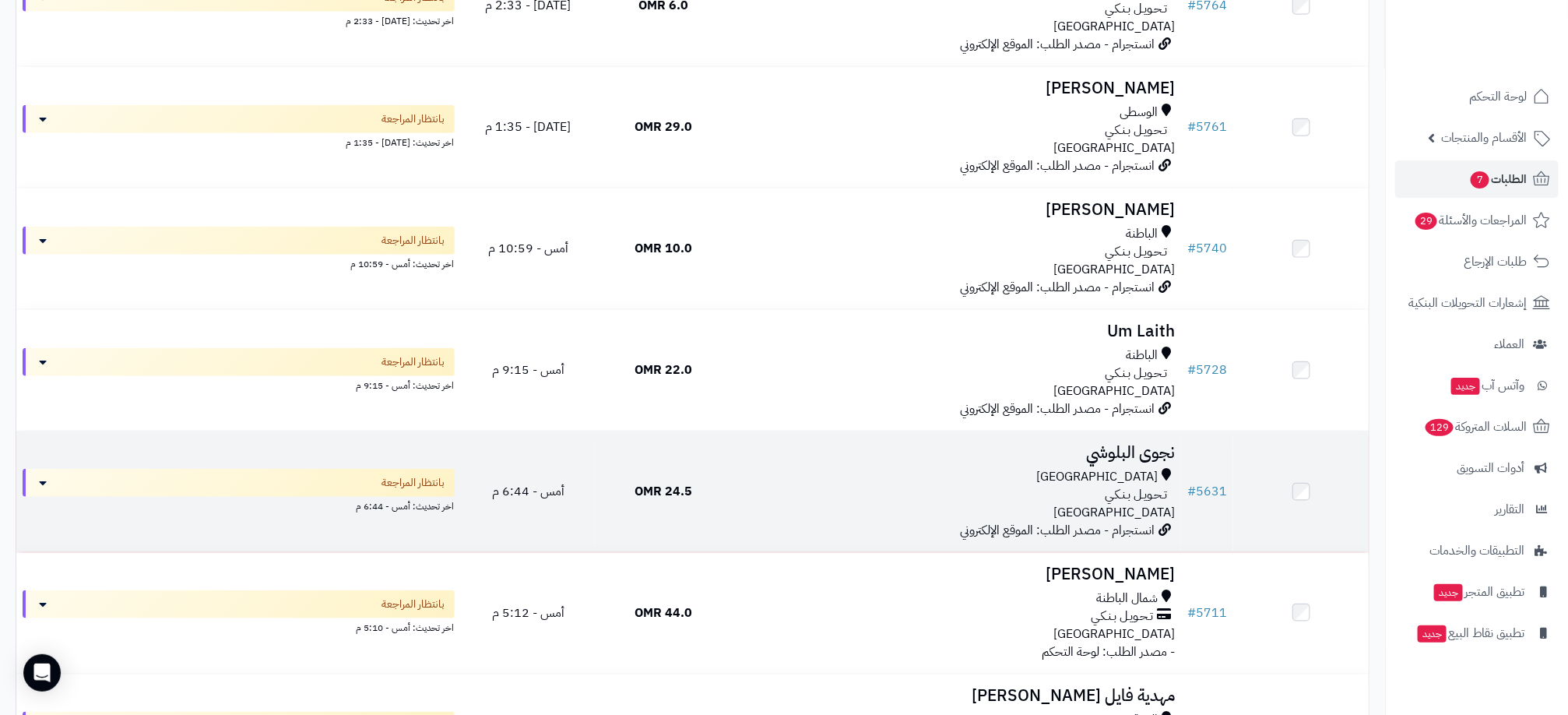
scroll to position [700, 0]
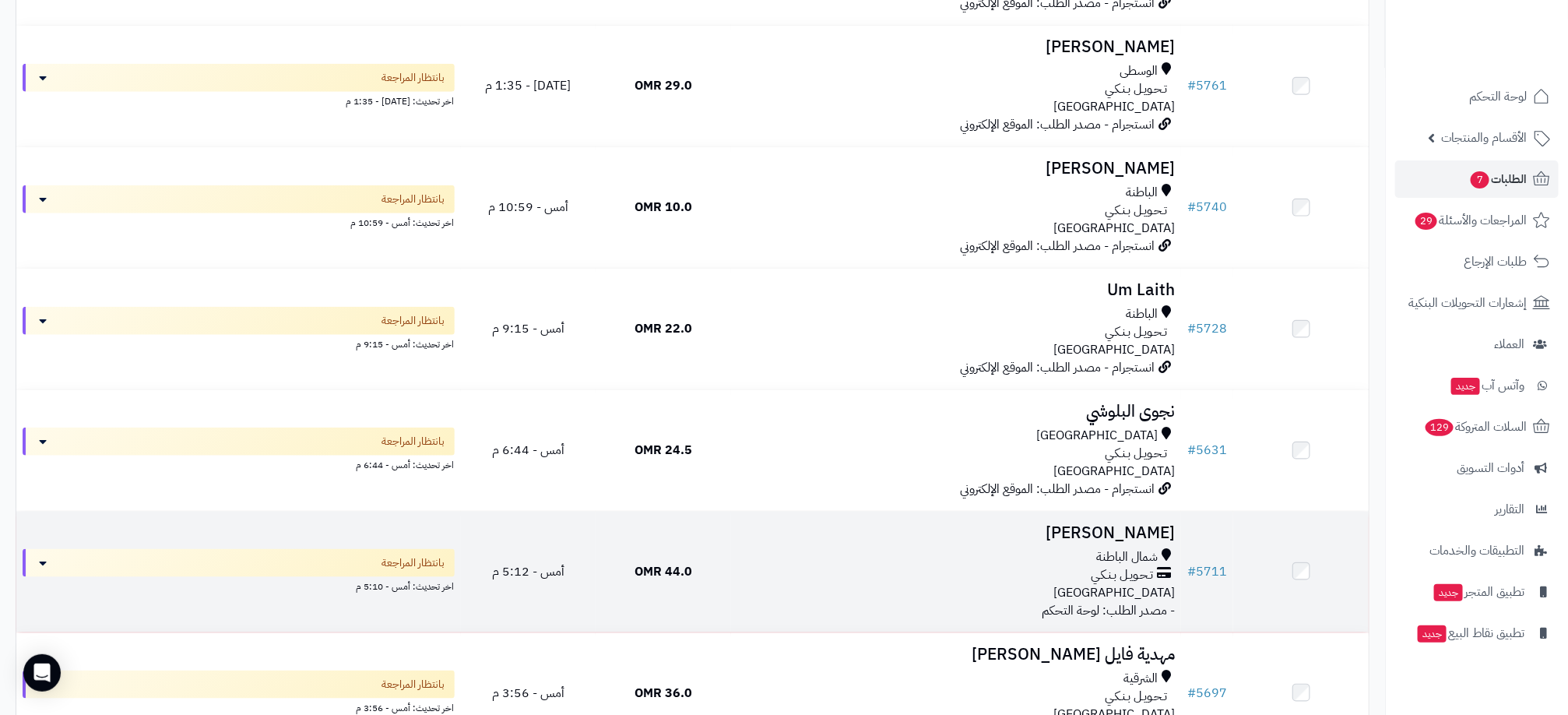
click at [1077, 539] on h3 "[PERSON_NAME]" at bounding box center [956, 533] width 437 height 18
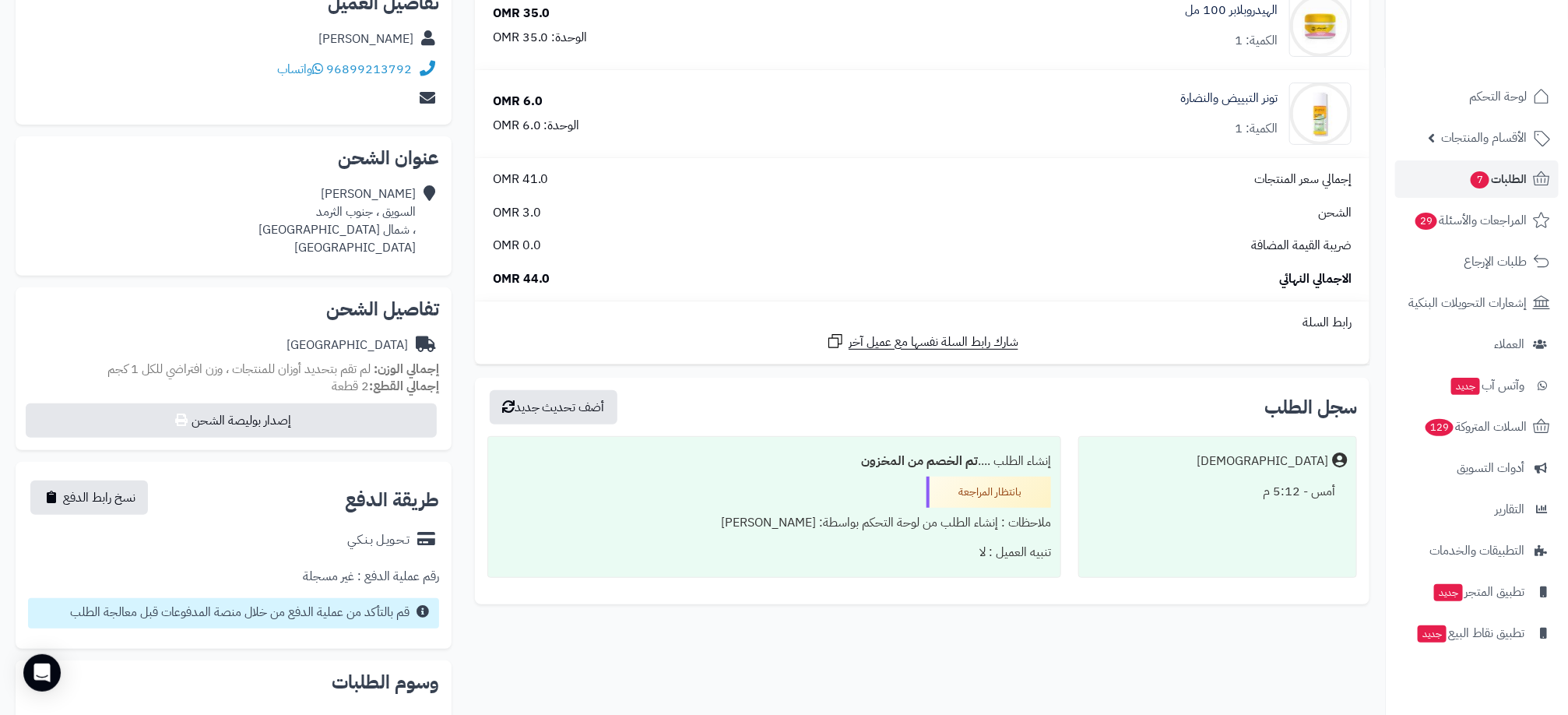
scroll to position [425, 0]
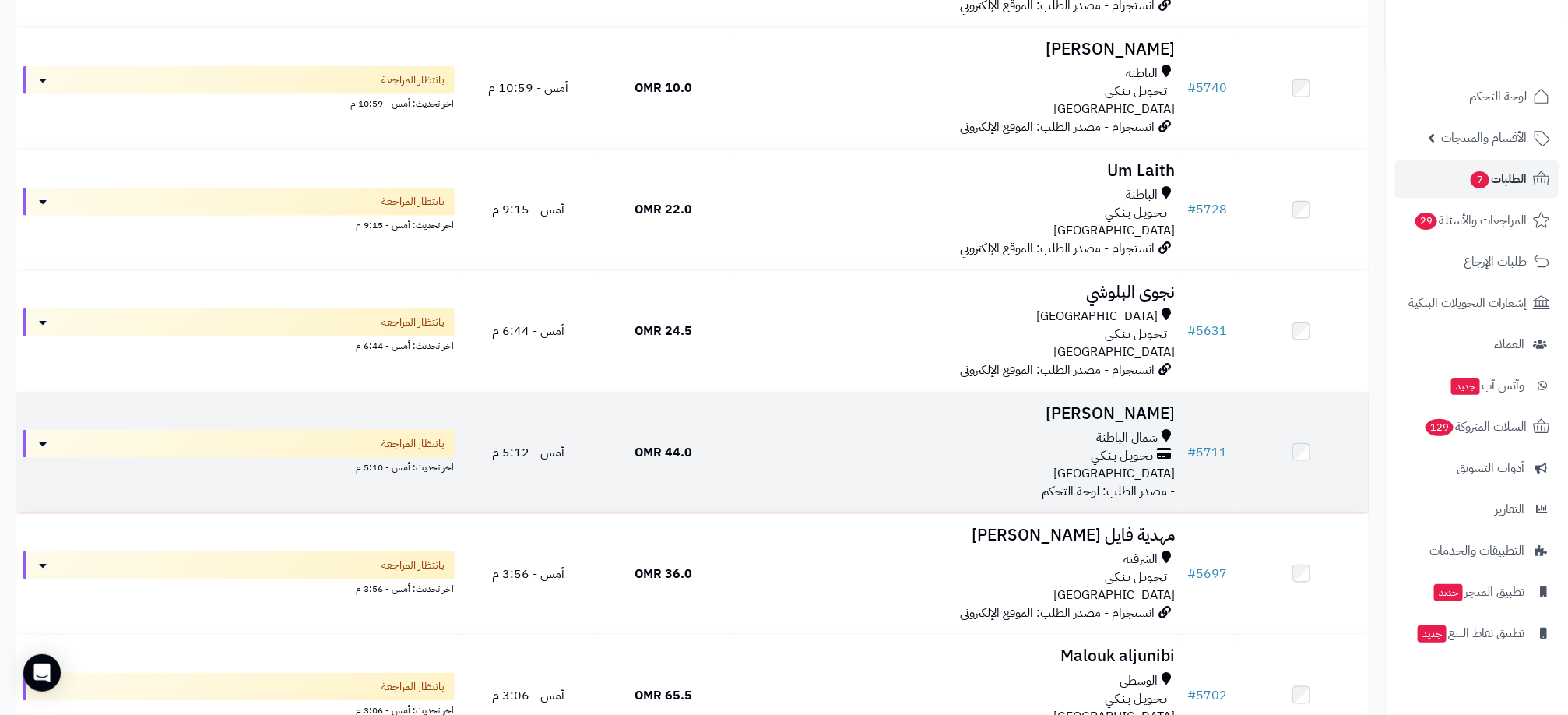
scroll to position [801, 0]
